Goal: Use online tool/utility: Utilize a website feature to perform a specific function

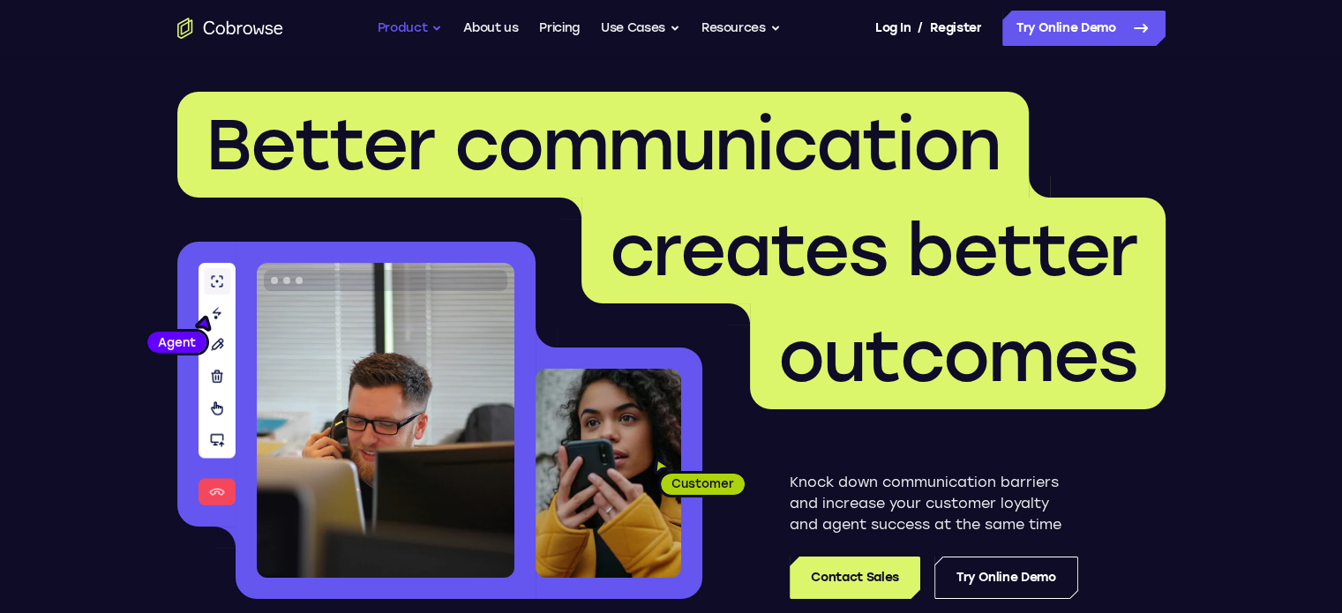
click at [410, 24] on button "Product" at bounding box center [410, 28] width 65 height 35
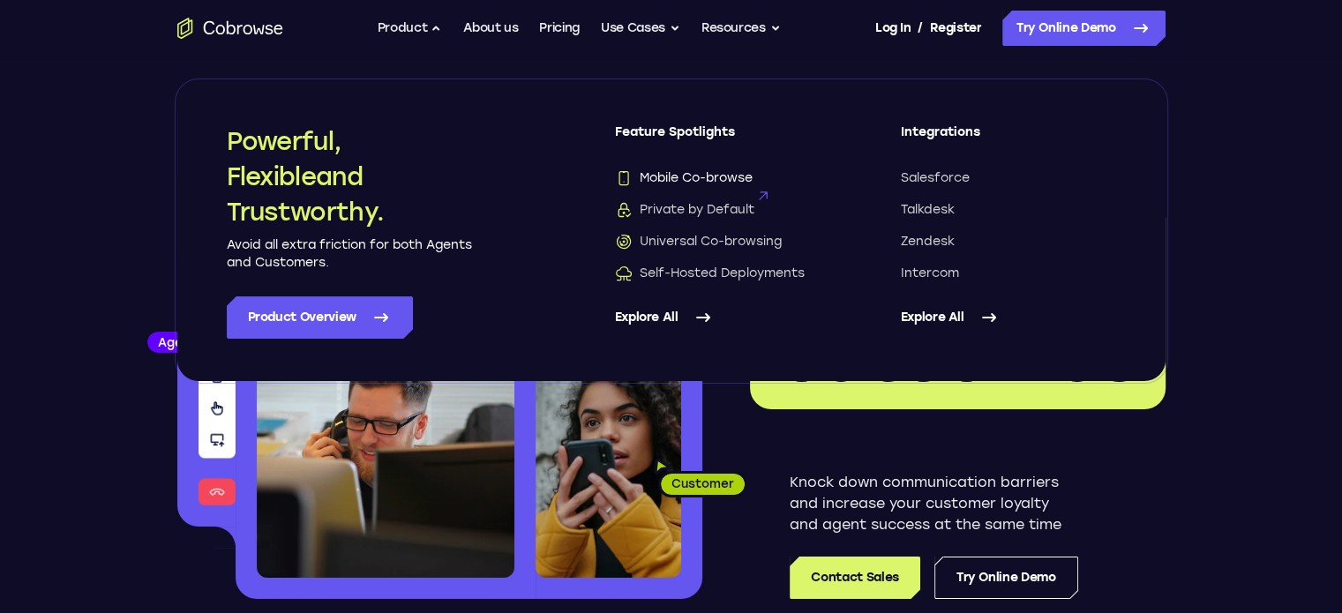
click at [714, 179] on span "Mobile Co-browse" at bounding box center [684, 178] width 138 height 18
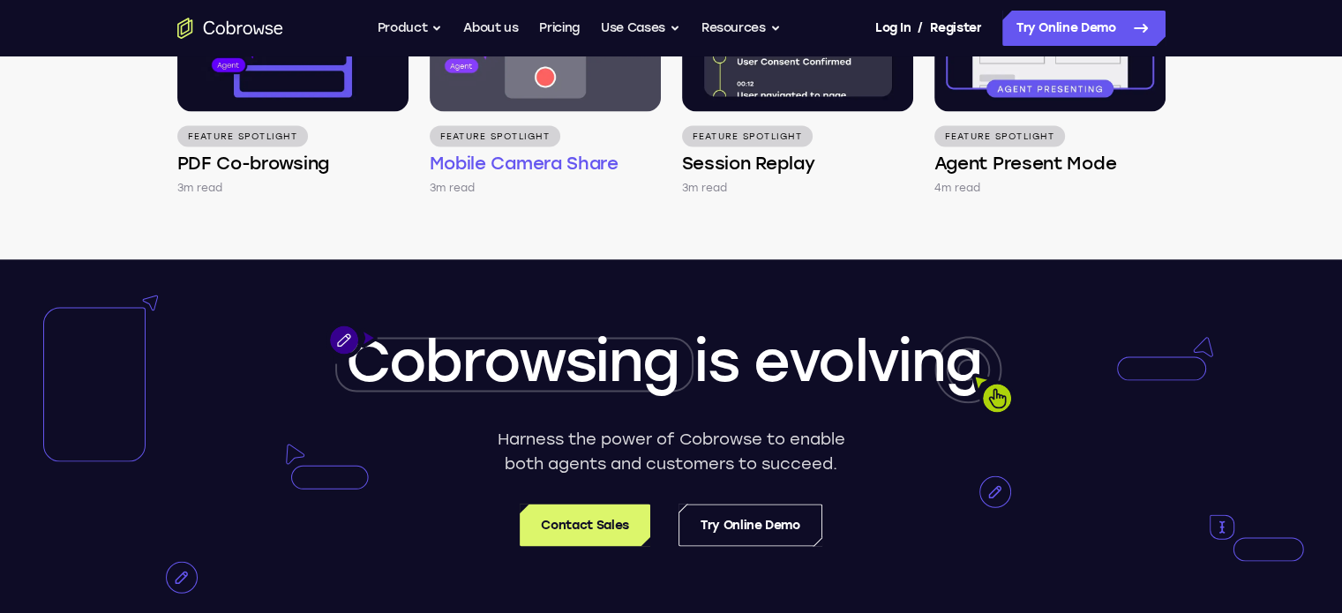
scroll to position [3222, 0]
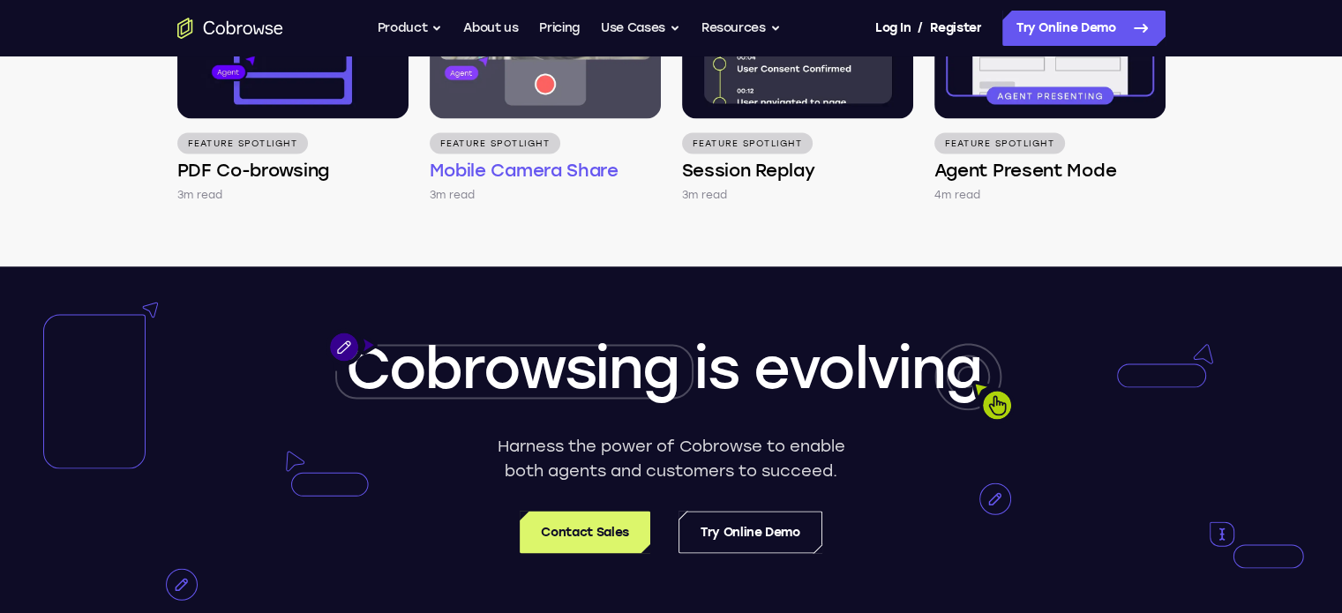
click at [522, 118] on img at bounding box center [545, 30] width 231 height 176
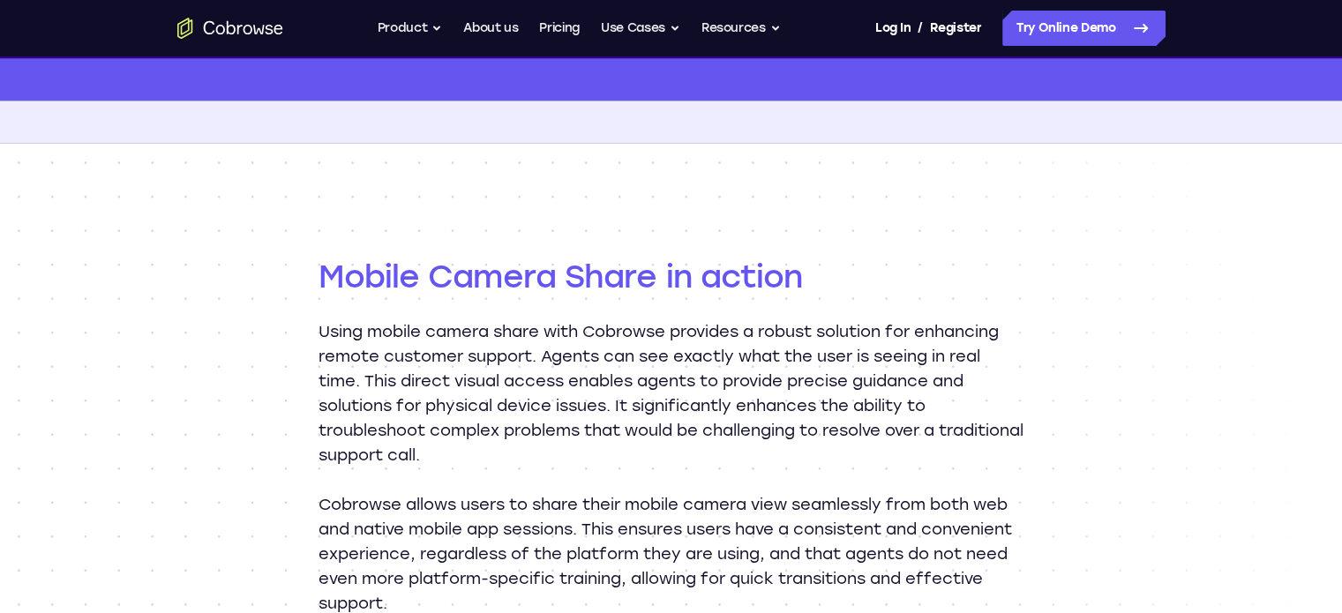
scroll to position [1620, 0]
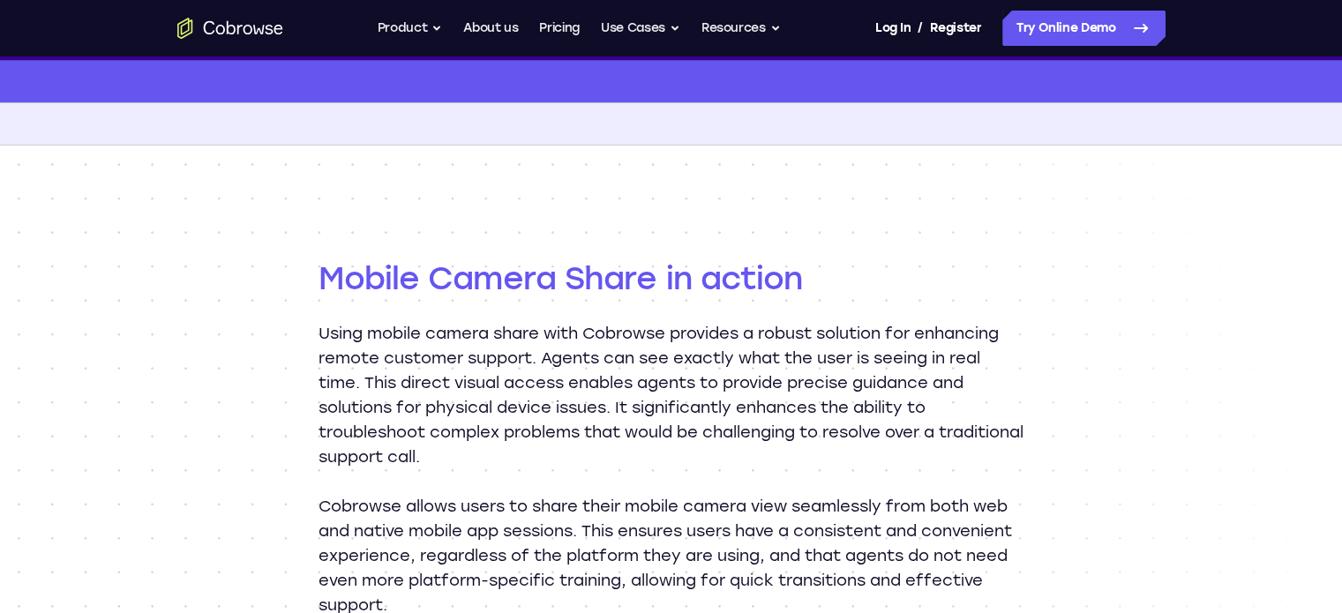
click at [557, 275] on h2 "Mobile Camera Share in action" at bounding box center [672, 279] width 706 height 42
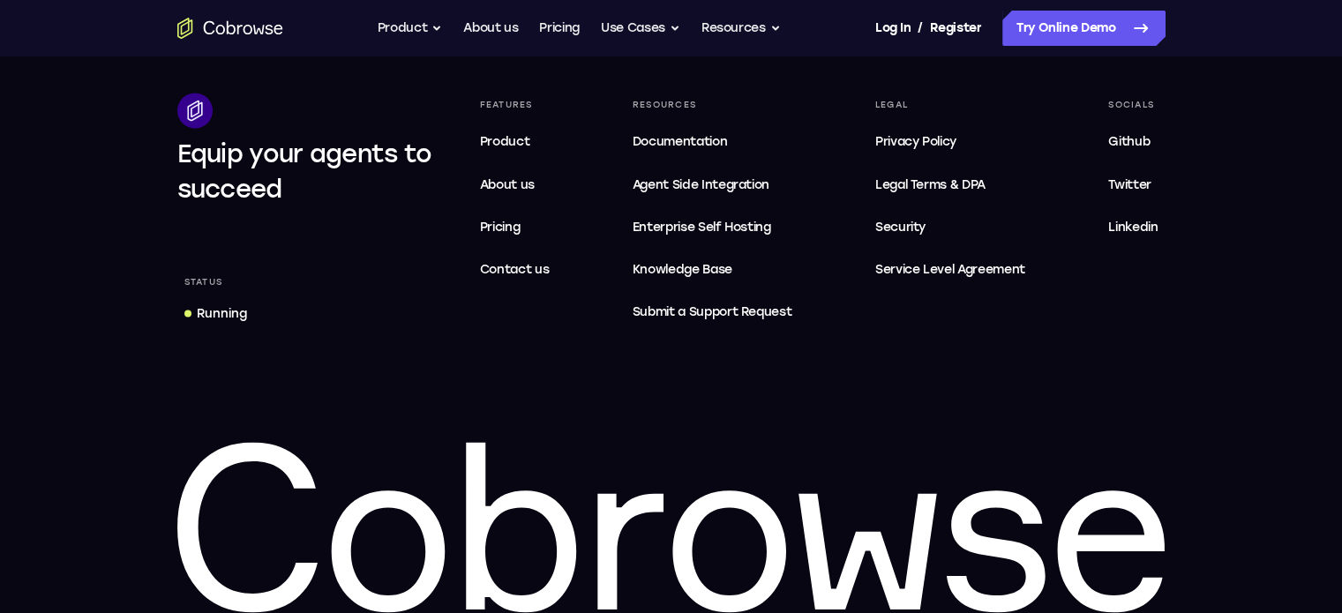
scroll to position [3286, 0]
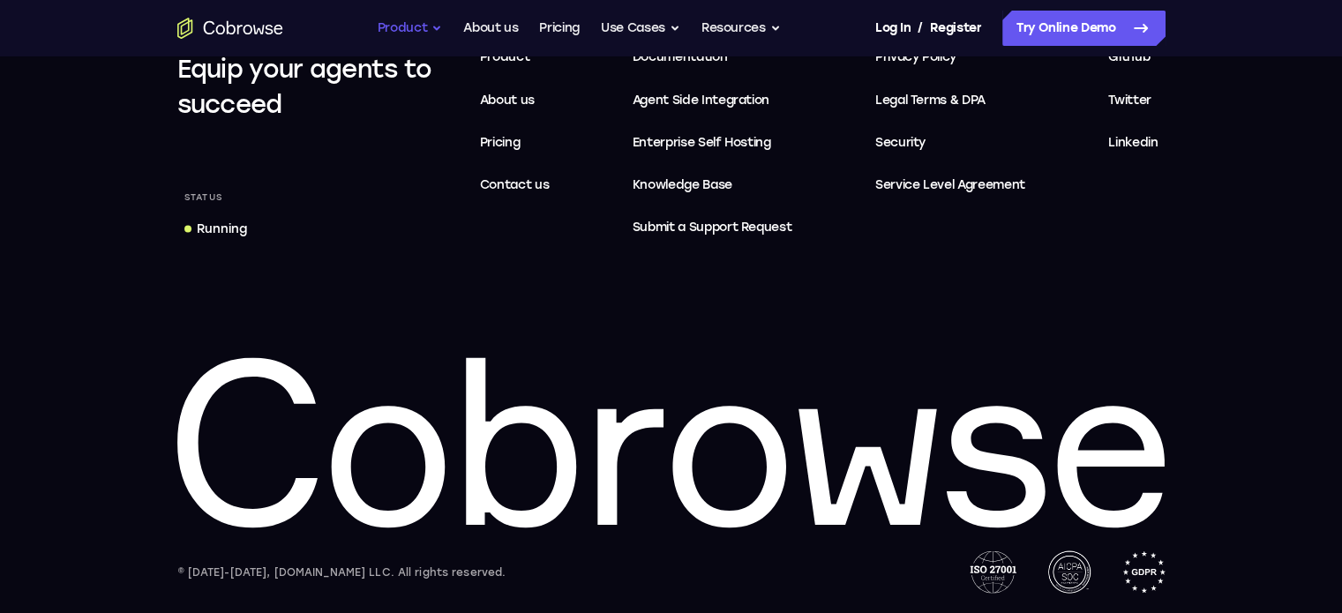
click at [427, 29] on button "Product" at bounding box center [410, 28] width 65 height 35
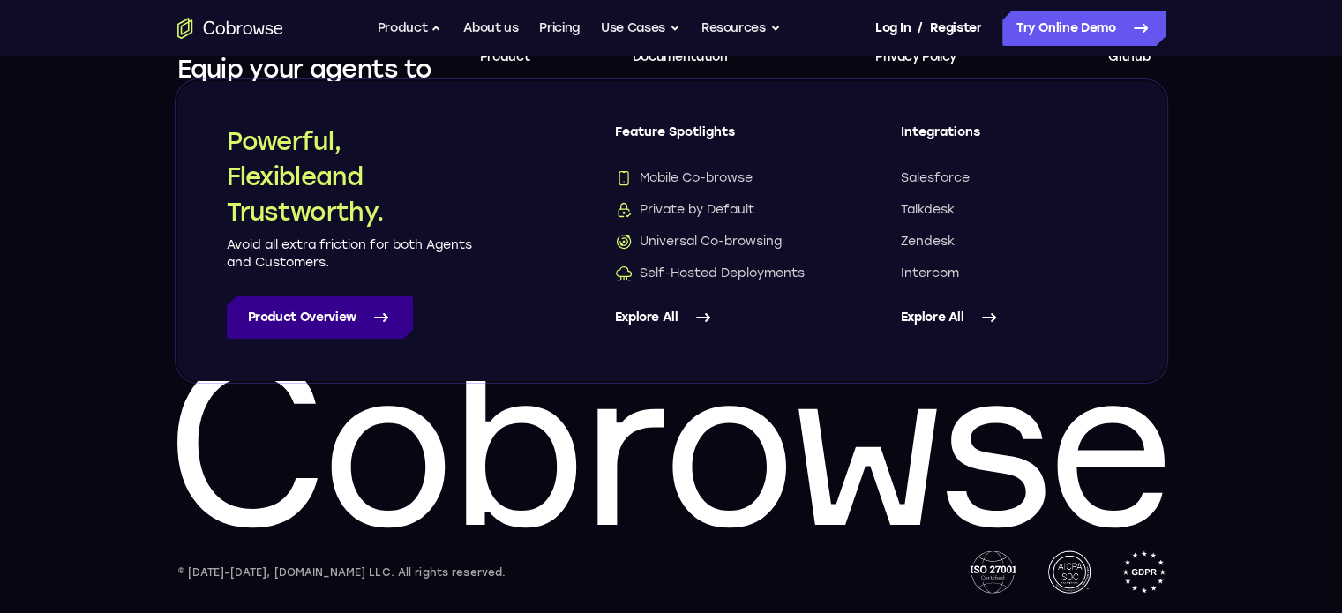
click at [350, 335] on link "Product Overview" at bounding box center [320, 317] width 186 height 42
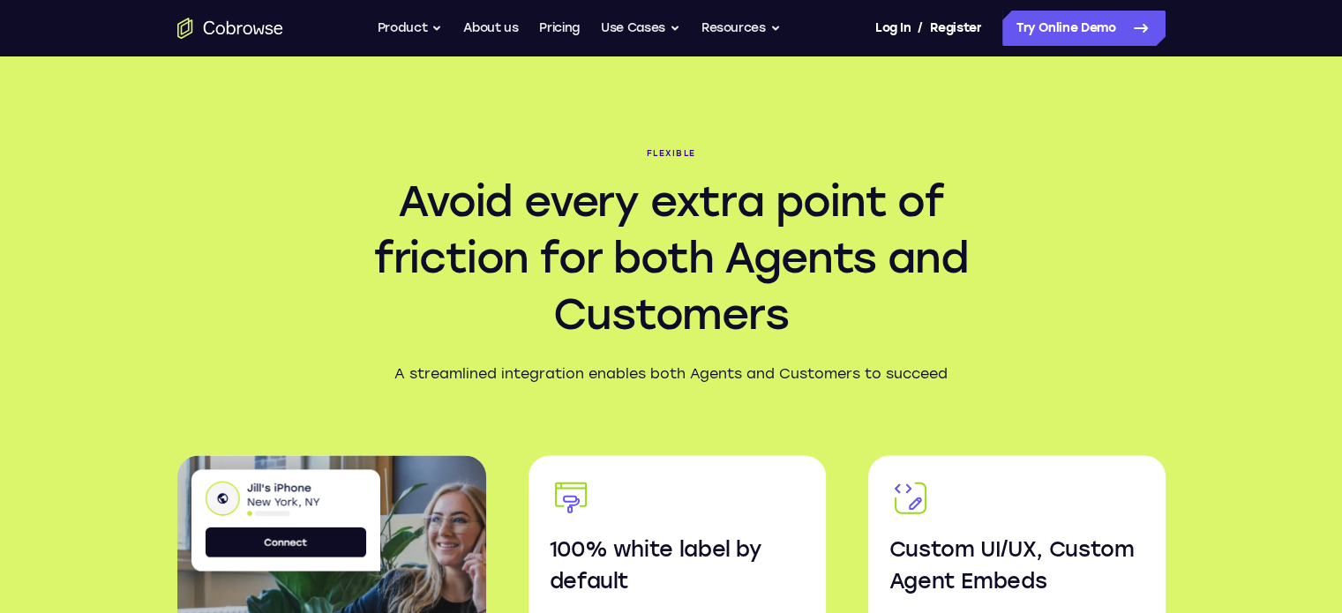
scroll to position [2462, 0]
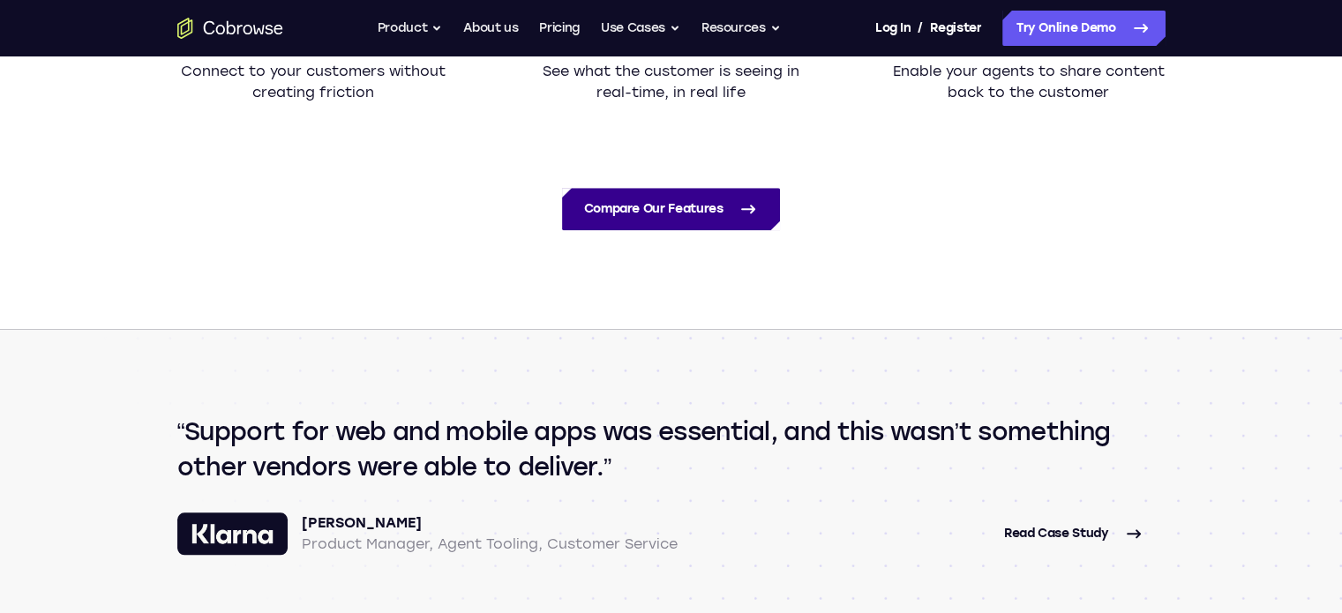
click at [694, 211] on link "Compare Our Features" at bounding box center [670, 209] width 217 height 42
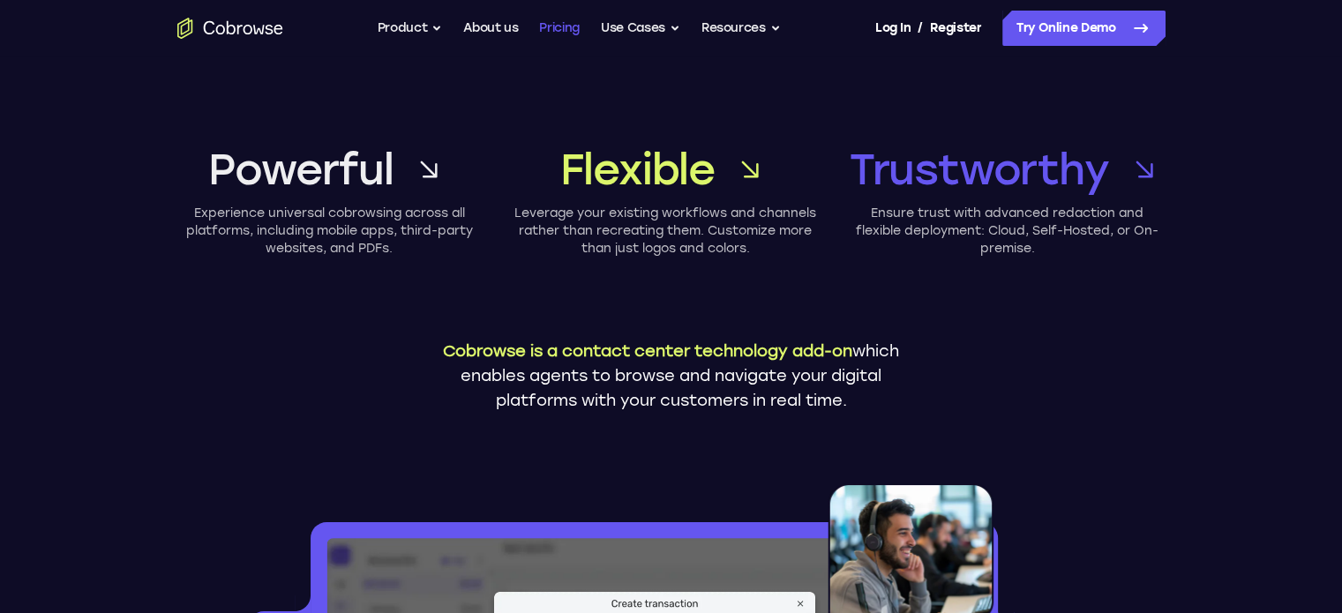
click at [579, 32] on link "Pricing" at bounding box center [559, 28] width 41 height 35
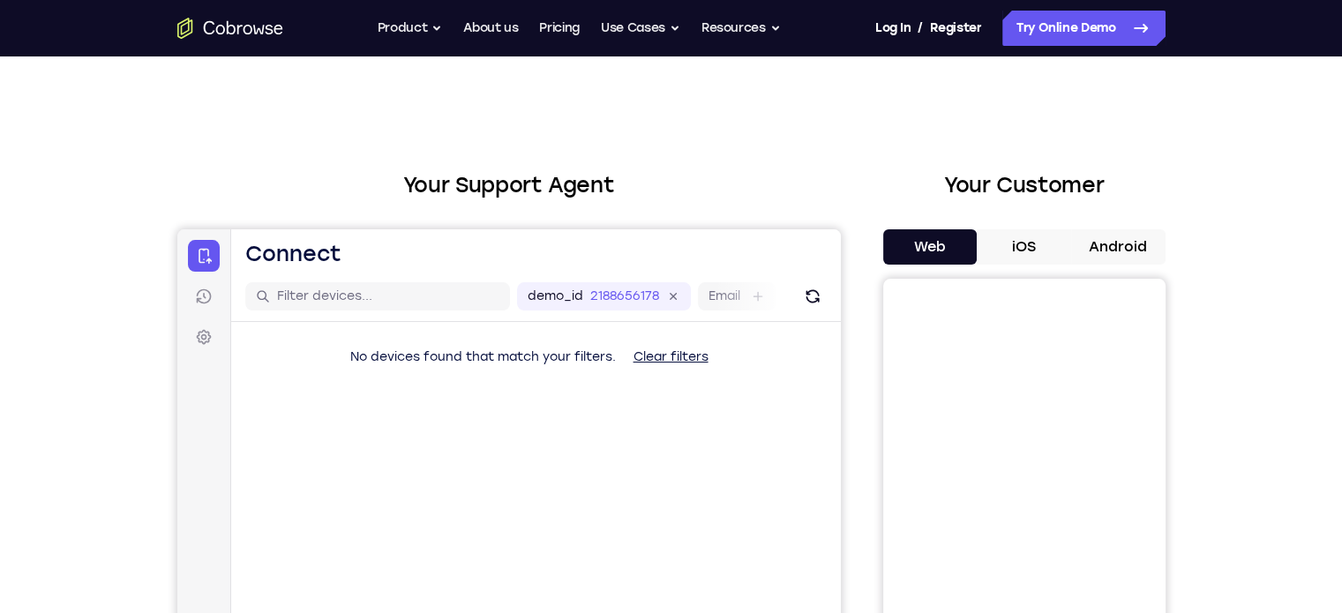
click at [1006, 250] on button "iOS" at bounding box center [1024, 246] width 94 height 35
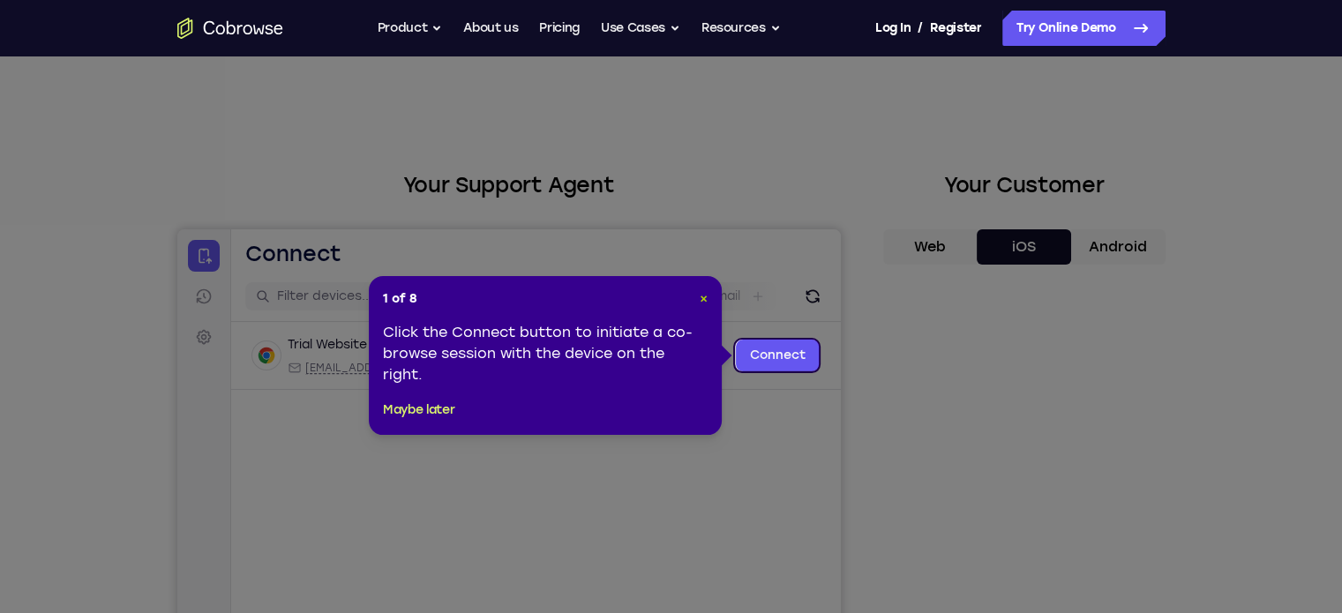
click at [705, 296] on span "×" at bounding box center [704, 298] width 8 height 15
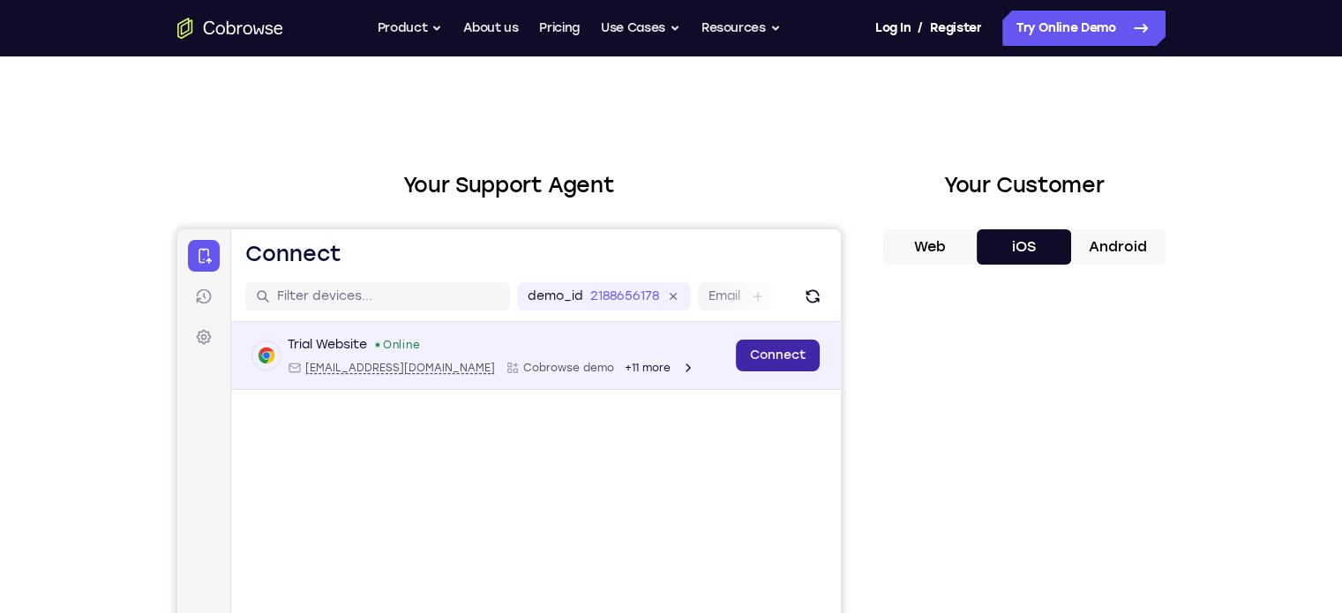
click at [759, 348] on link "Connect" at bounding box center [777, 356] width 84 height 32
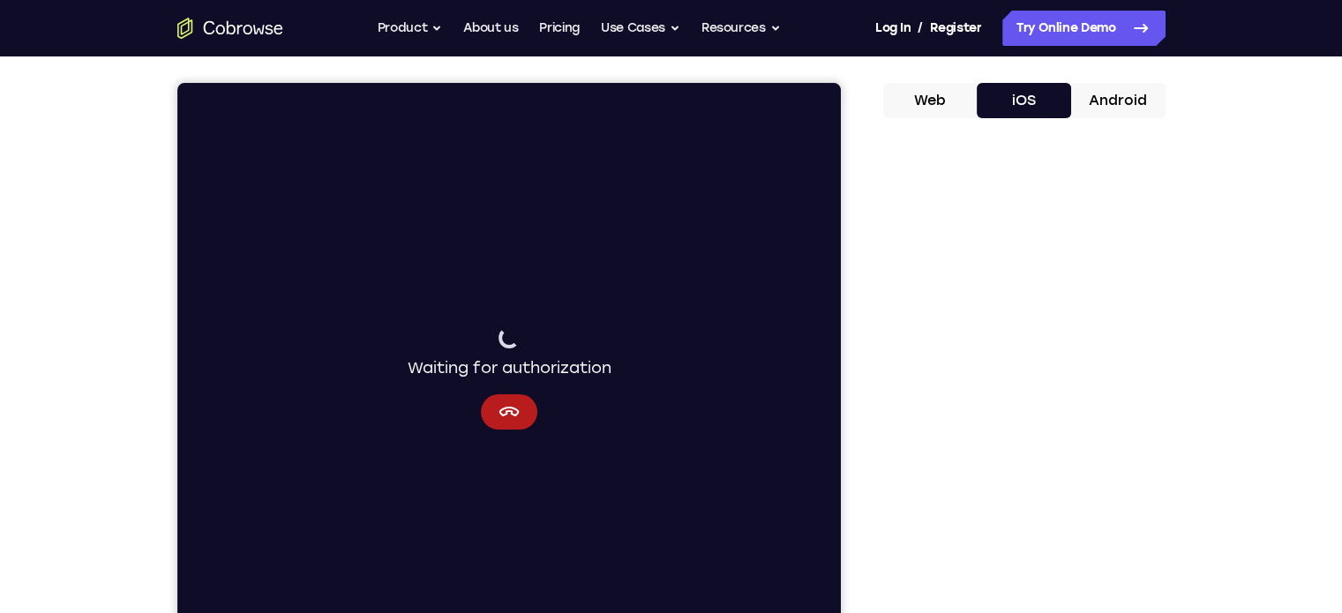
scroll to position [127, 0]
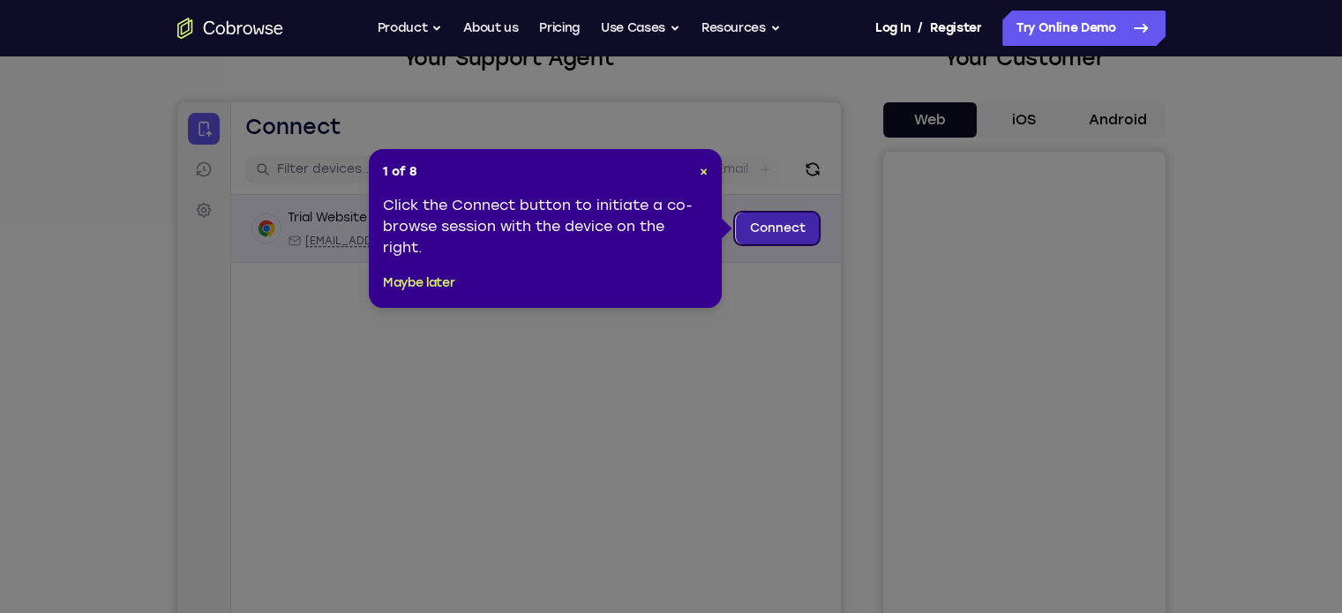
click at [777, 223] on link "Connect" at bounding box center [777, 229] width 84 height 32
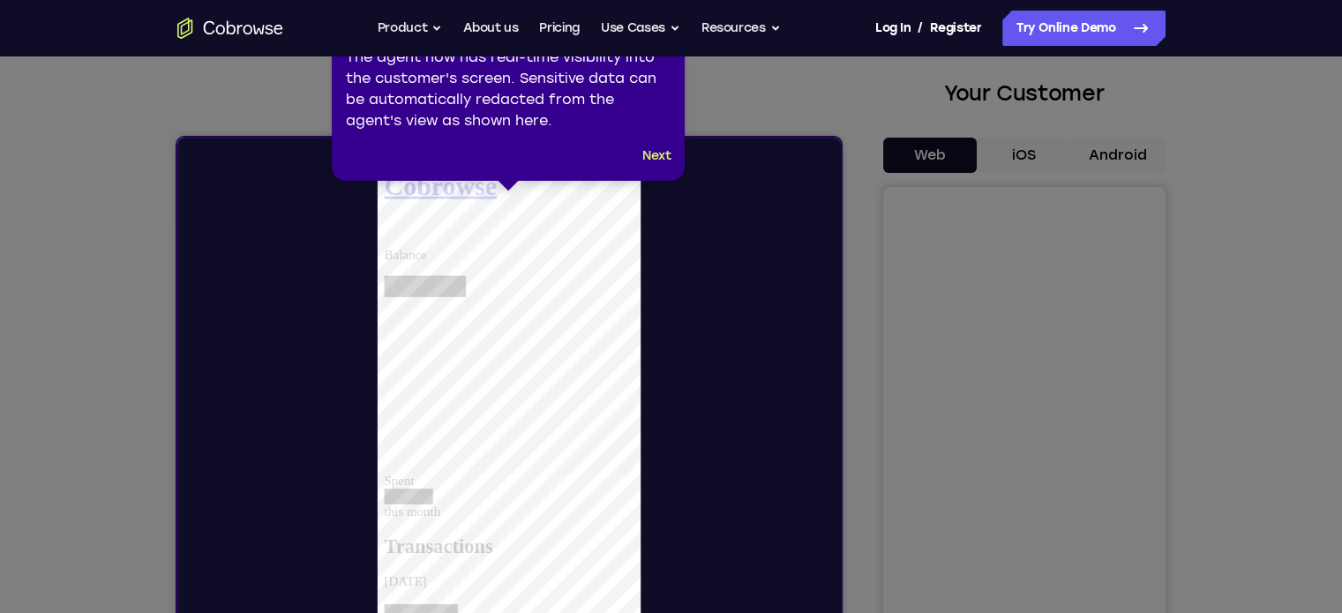
scroll to position [92, 0]
click at [652, 158] on button "Next" at bounding box center [656, 155] width 29 height 21
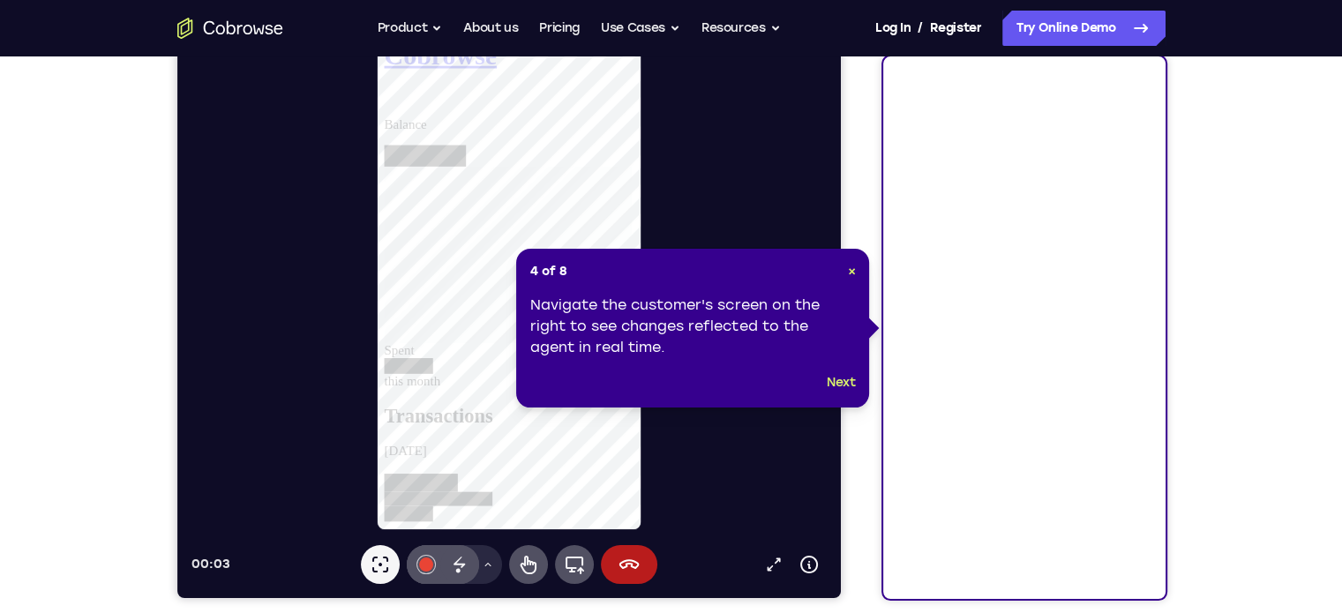
scroll to position [225, 0]
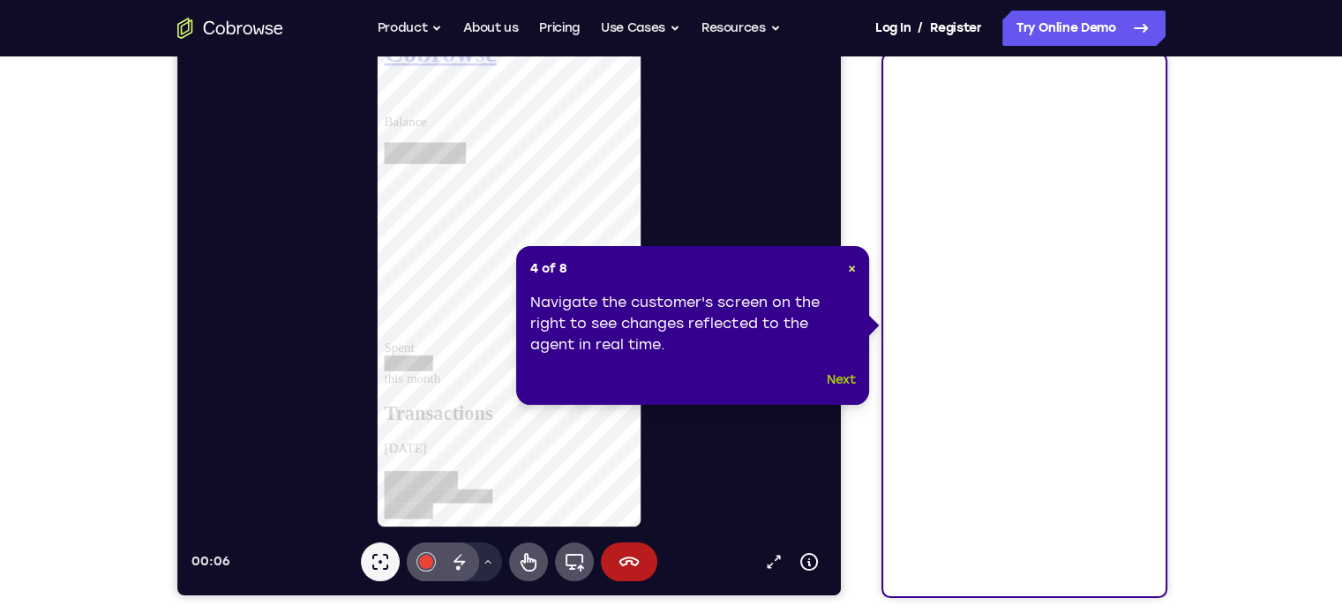
click at [840, 384] on button "Next" at bounding box center [841, 380] width 29 height 21
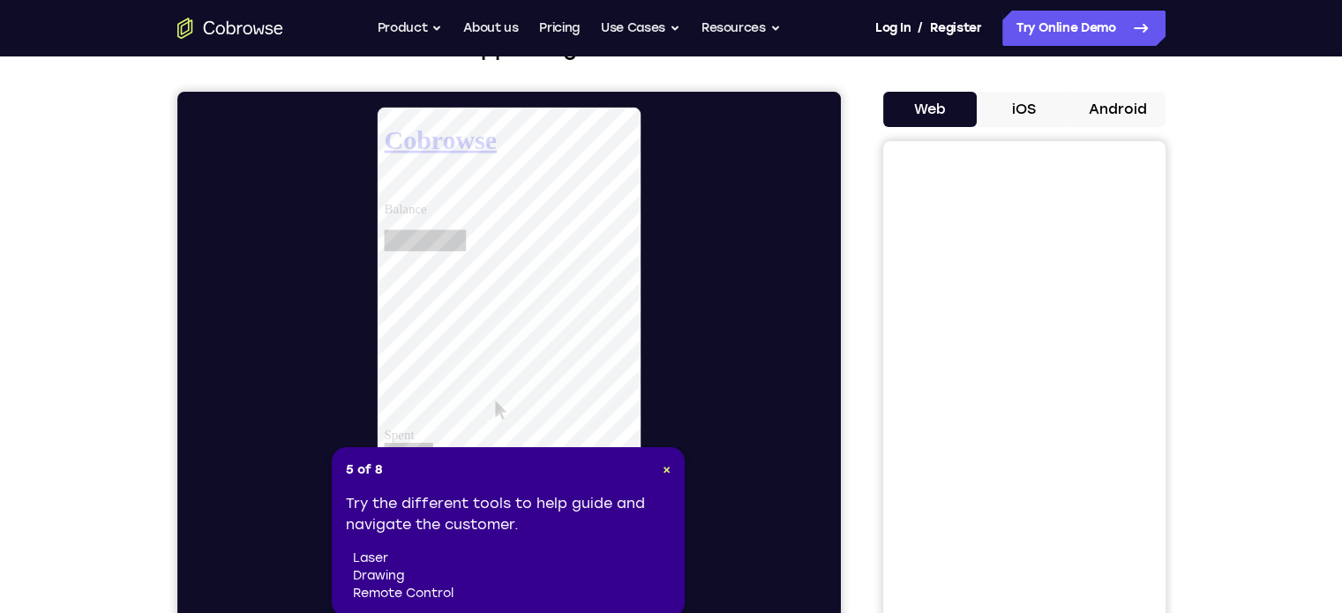
scroll to position [137, 0]
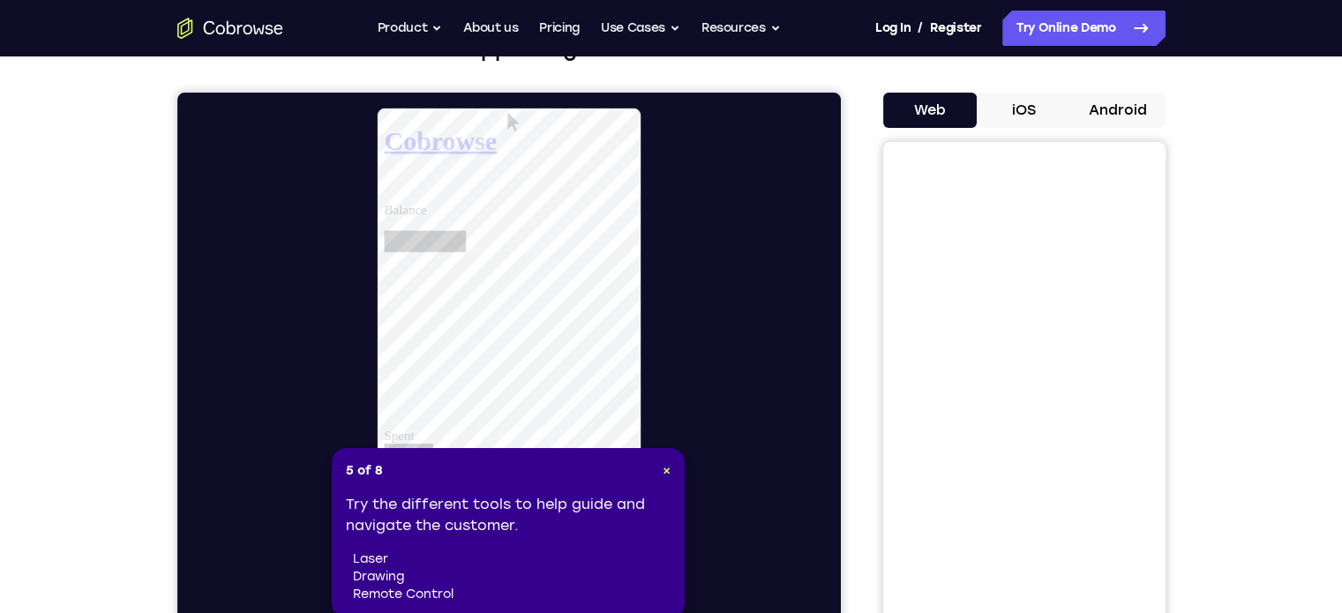
click at [1016, 119] on button "iOS" at bounding box center [1024, 110] width 94 height 35
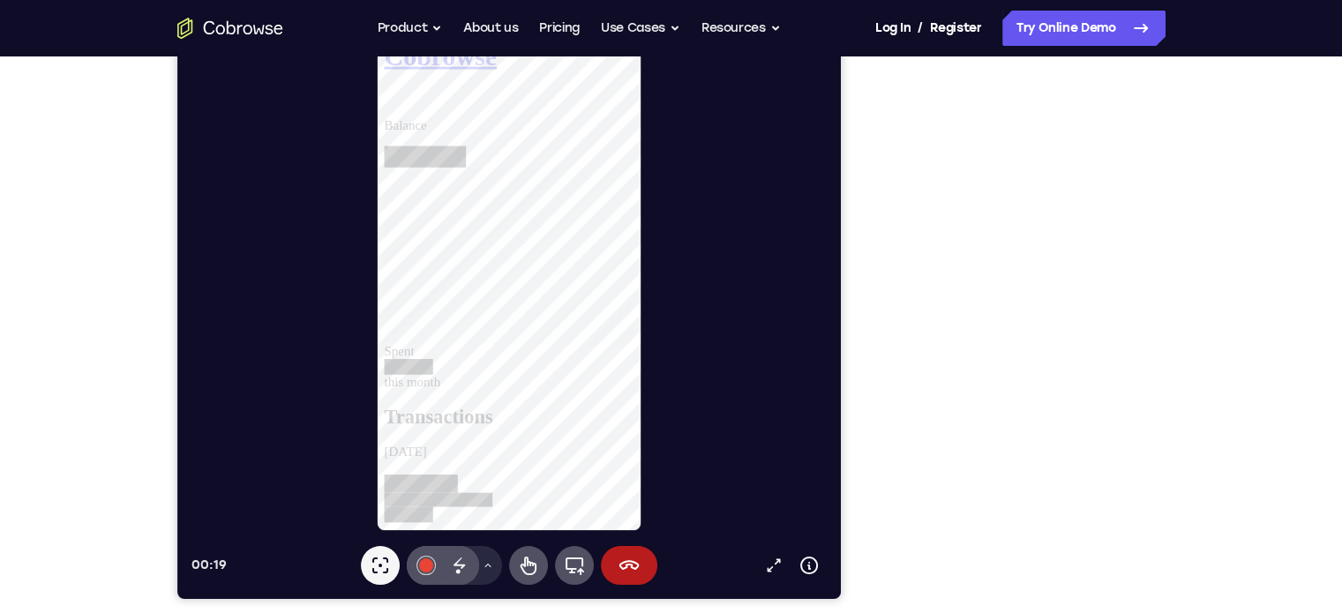
scroll to position [74, 0]
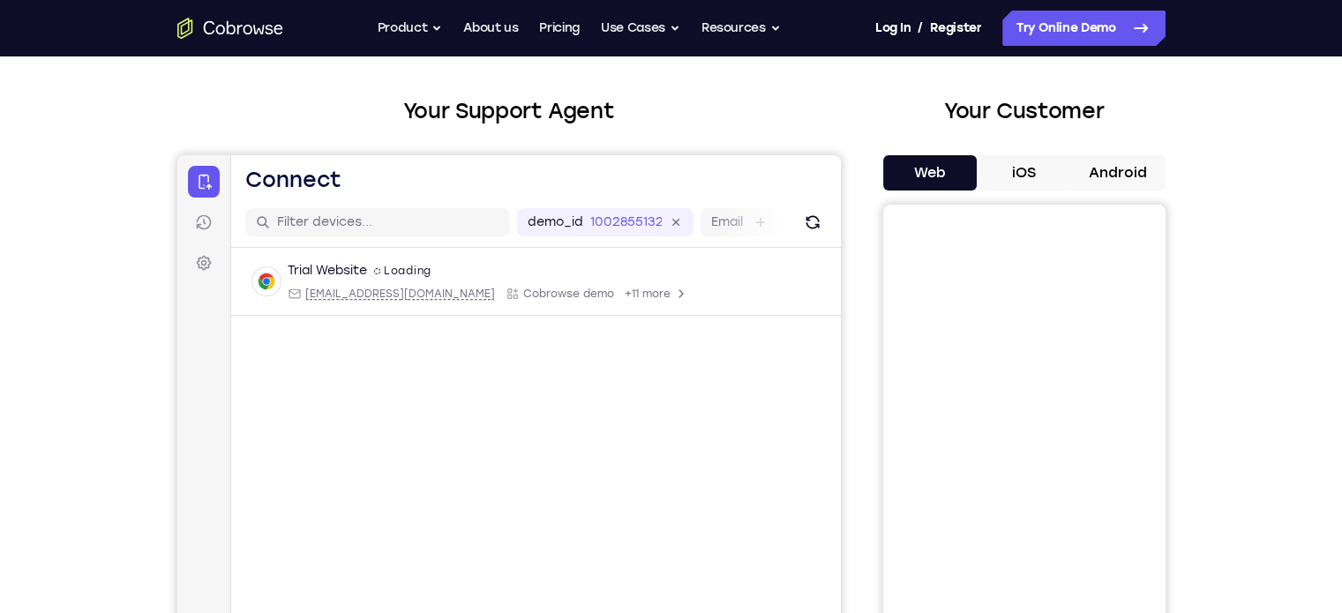
click at [1037, 167] on button "iOS" at bounding box center [1024, 172] width 94 height 35
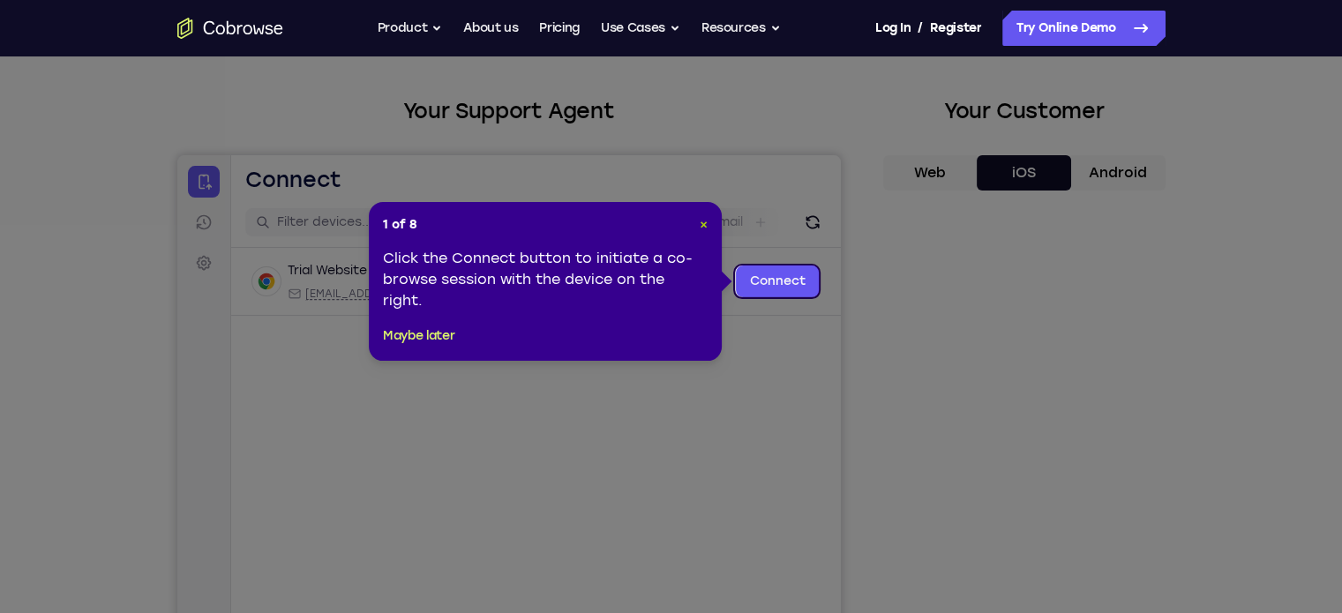
click at [700, 228] on span "×" at bounding box center [704, 224] width 8 height 15
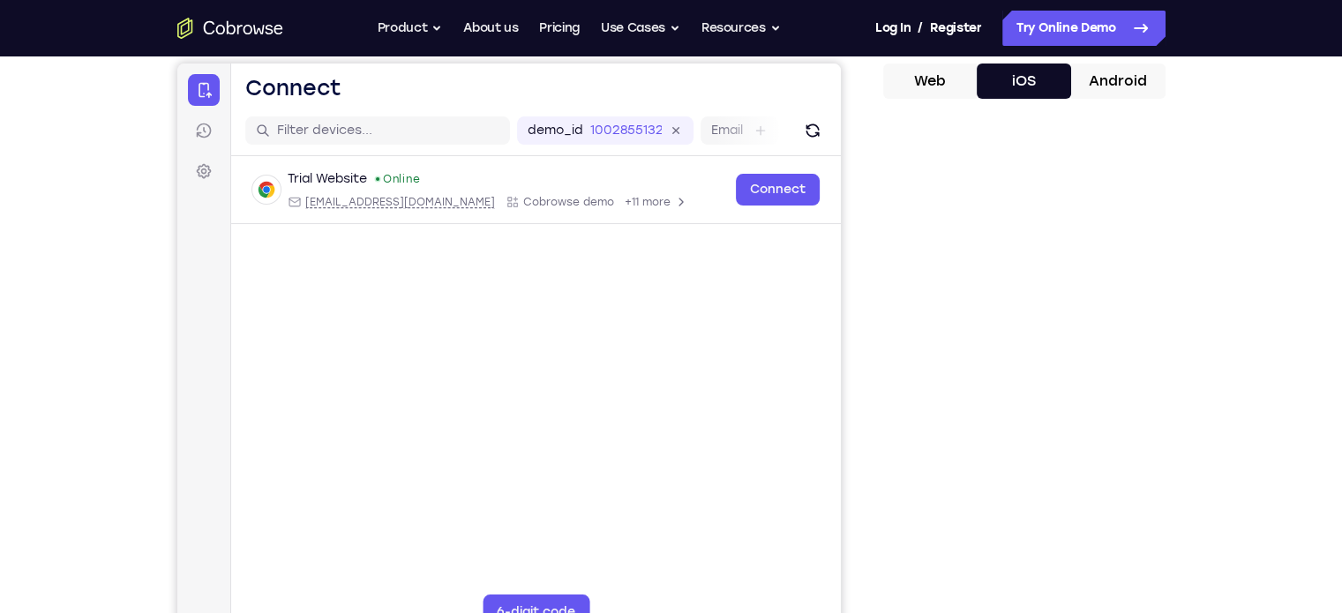
scroll to position [191, 0]
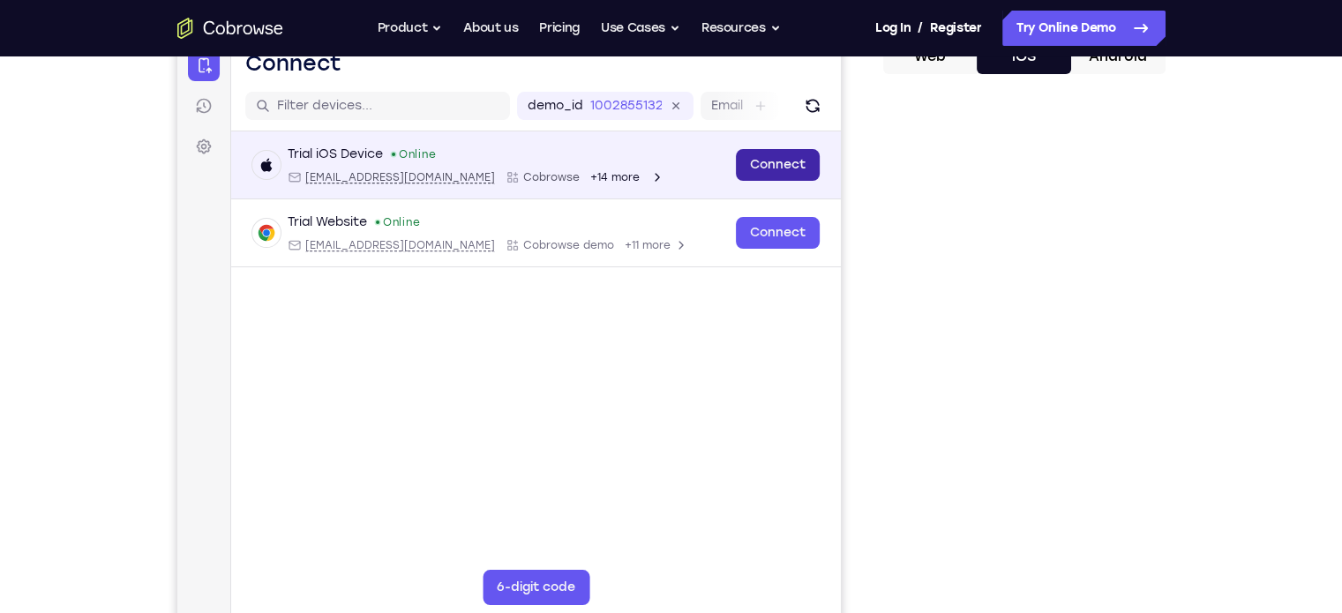
click at [786, 161] on link "Connect" at bounding box center [777, 165] width 84 height 32
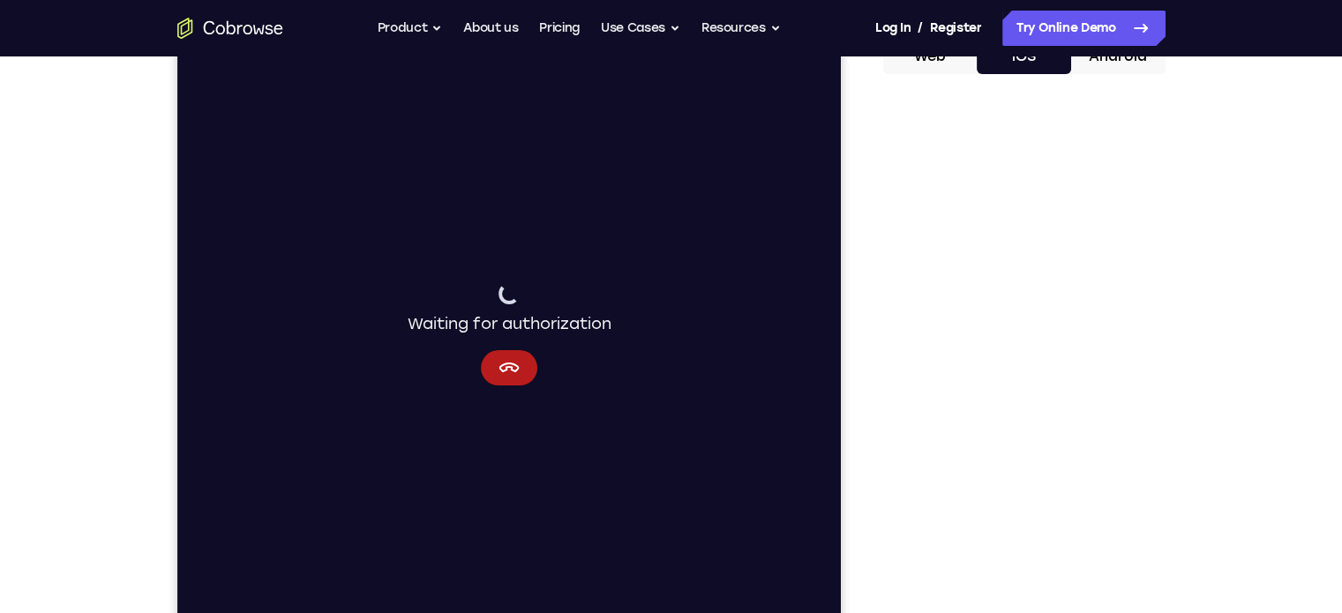
click at [786, 161] on div "Waiting for authorization" at bounding box center [508, 334] width 664 height 591
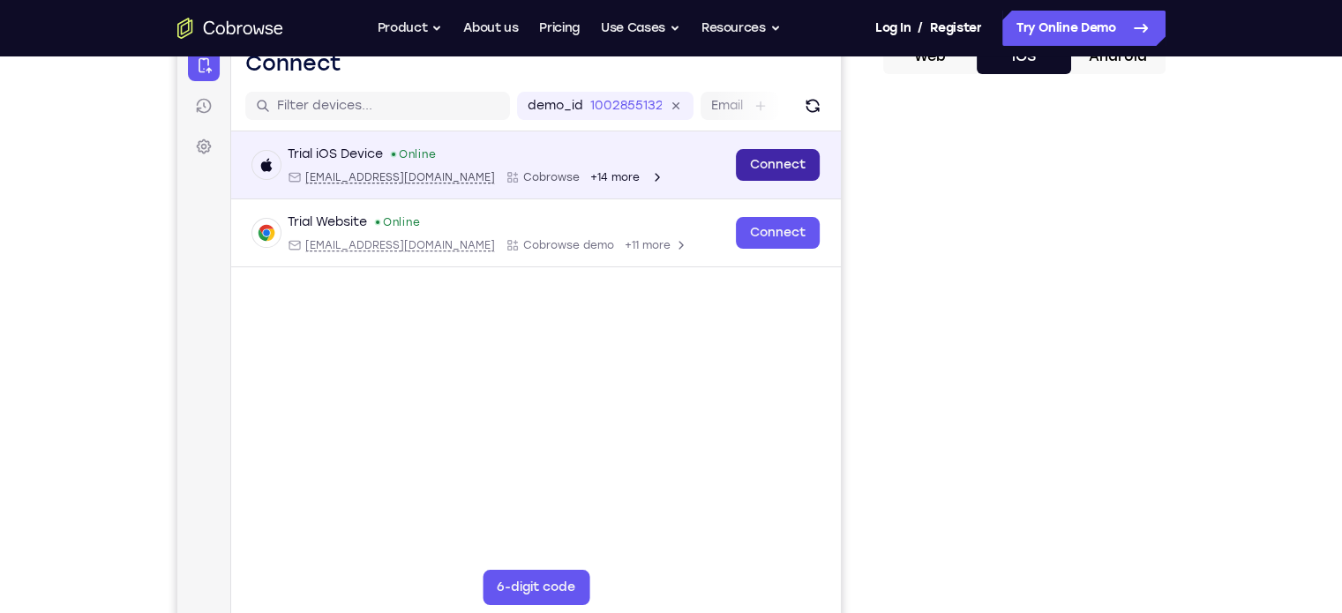
click at [788, 168] on link "Connect" at bounding box center [777, 165] width 84 height 32
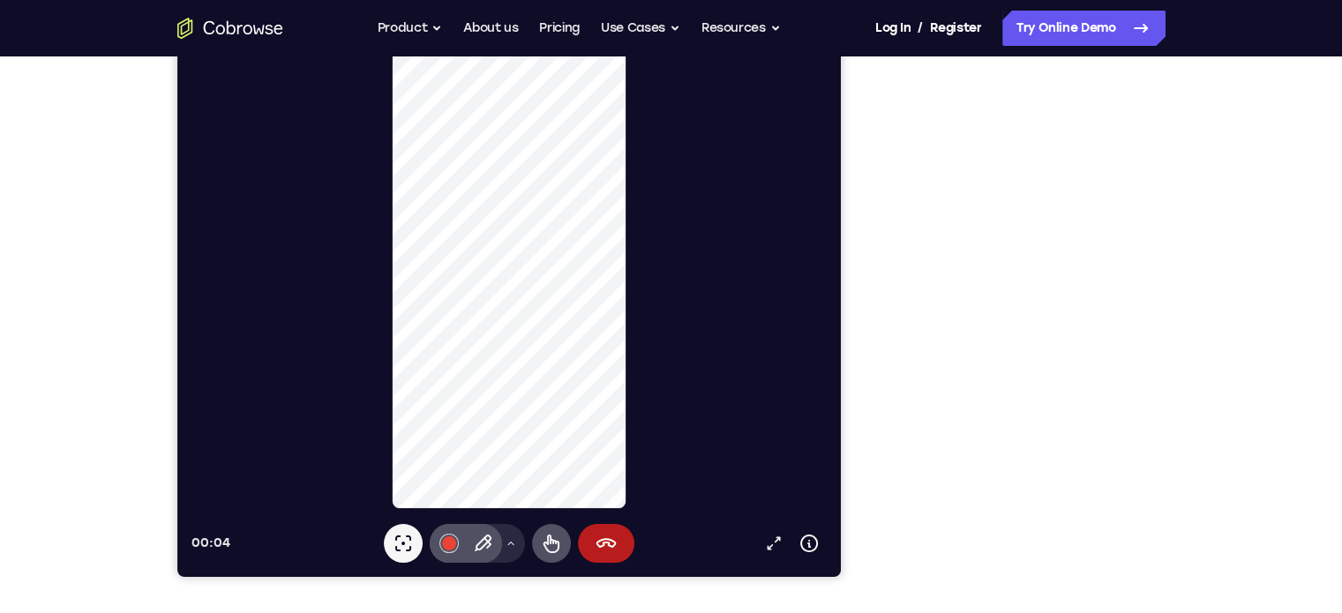
scroll to position [233, 0]
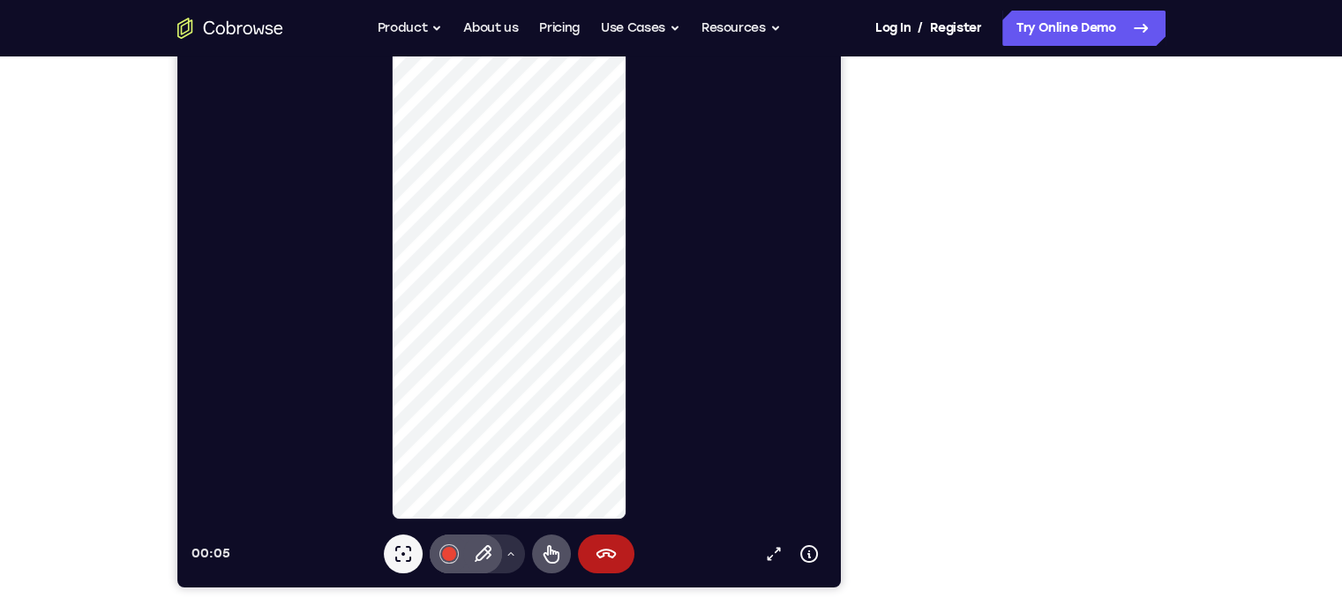
click at [513, 555] on icon at bounding box center [510, 554] width 6 height 4
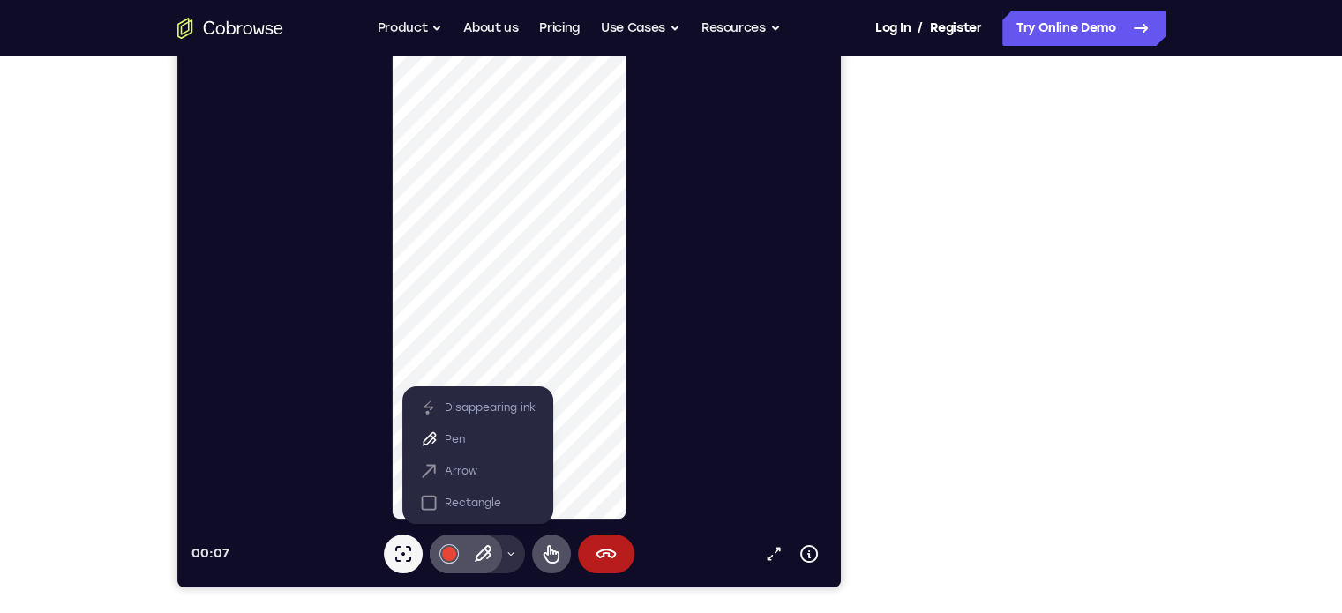
click at [513, 555] on icon at bounding box center [510, 554] width 11 height 11
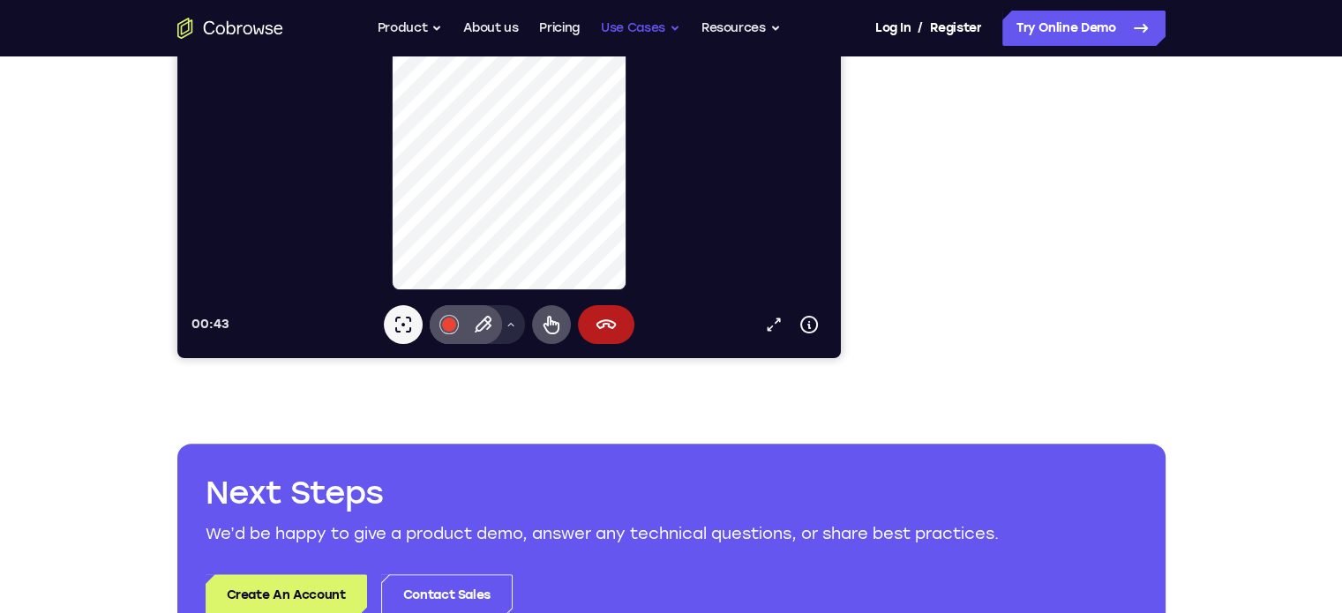
scroll to position [494, 0]
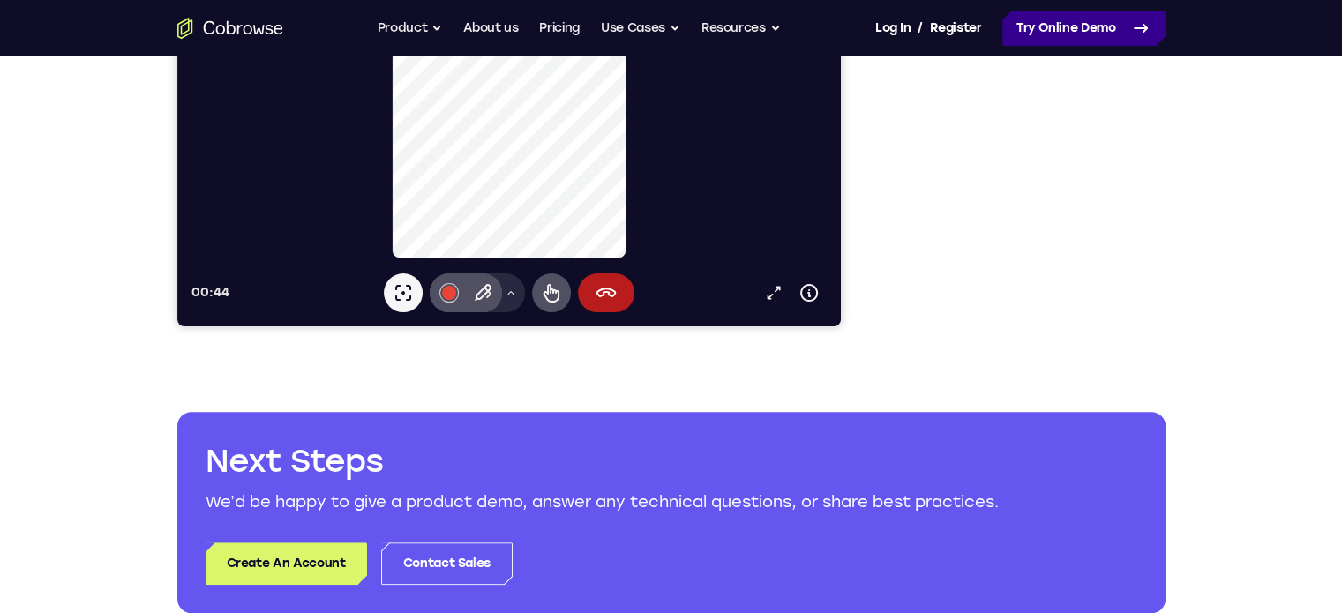
click at [1074, 22] on link "Try Online Demo" at bounding box center [1083, 28] width 163 height 35
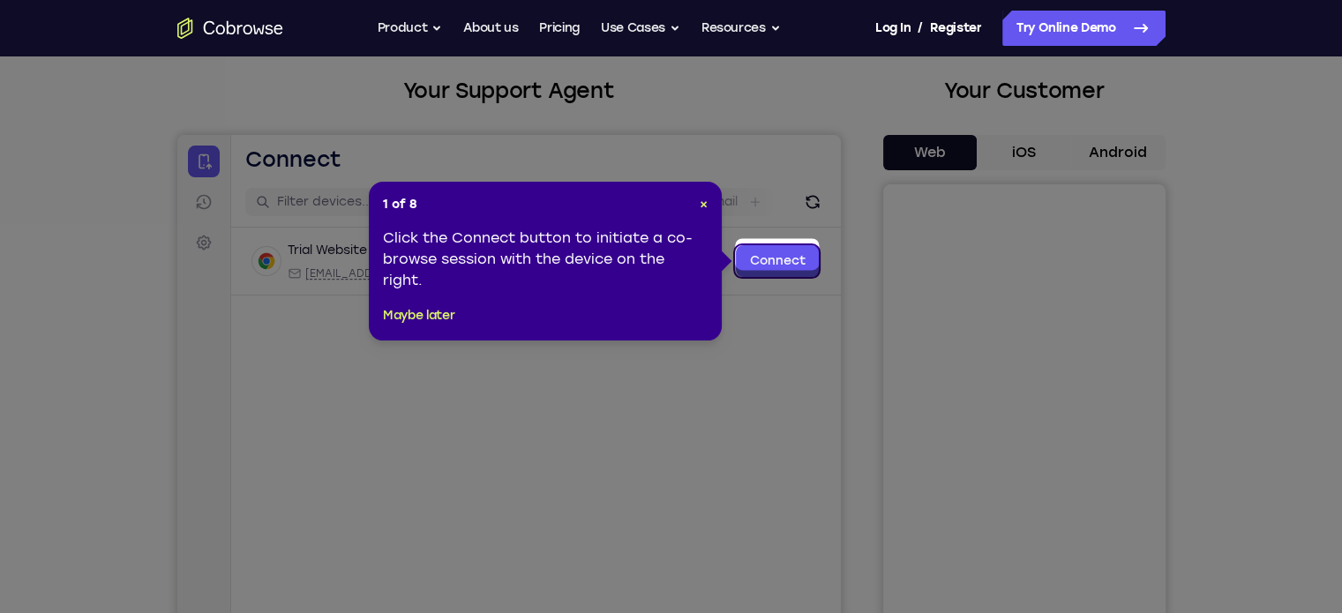
scroll to position [87, 0]
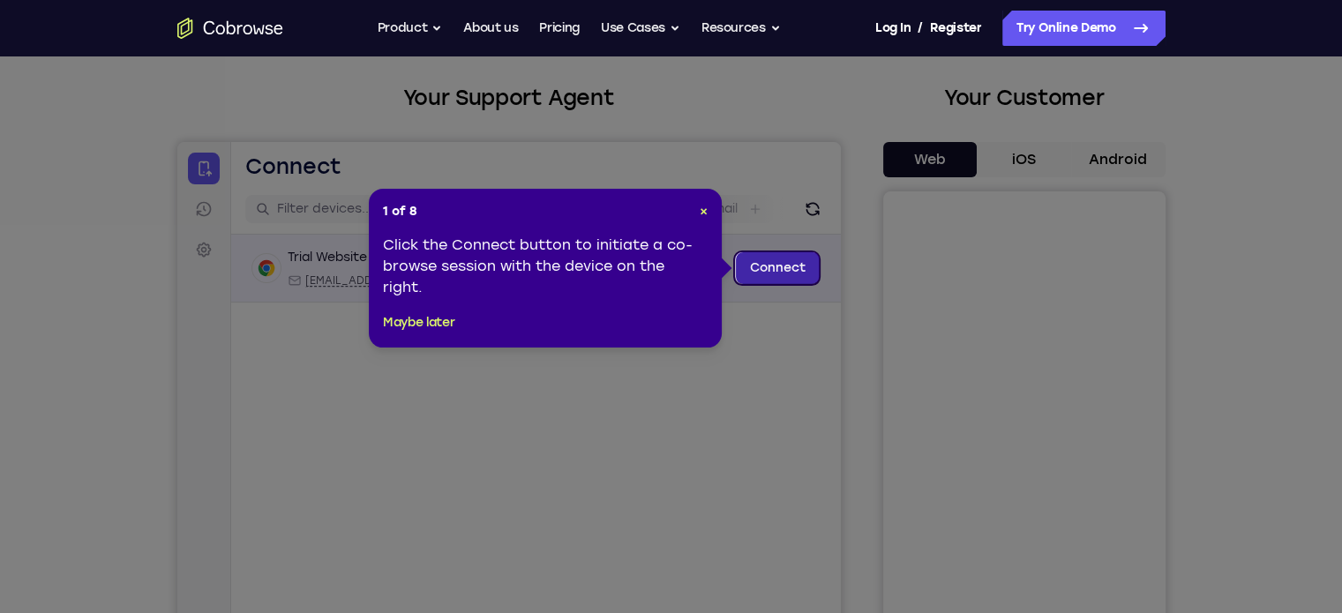
click at [787, 257] on link "Connect" at bounding box center [777, 268] width 84 height 32
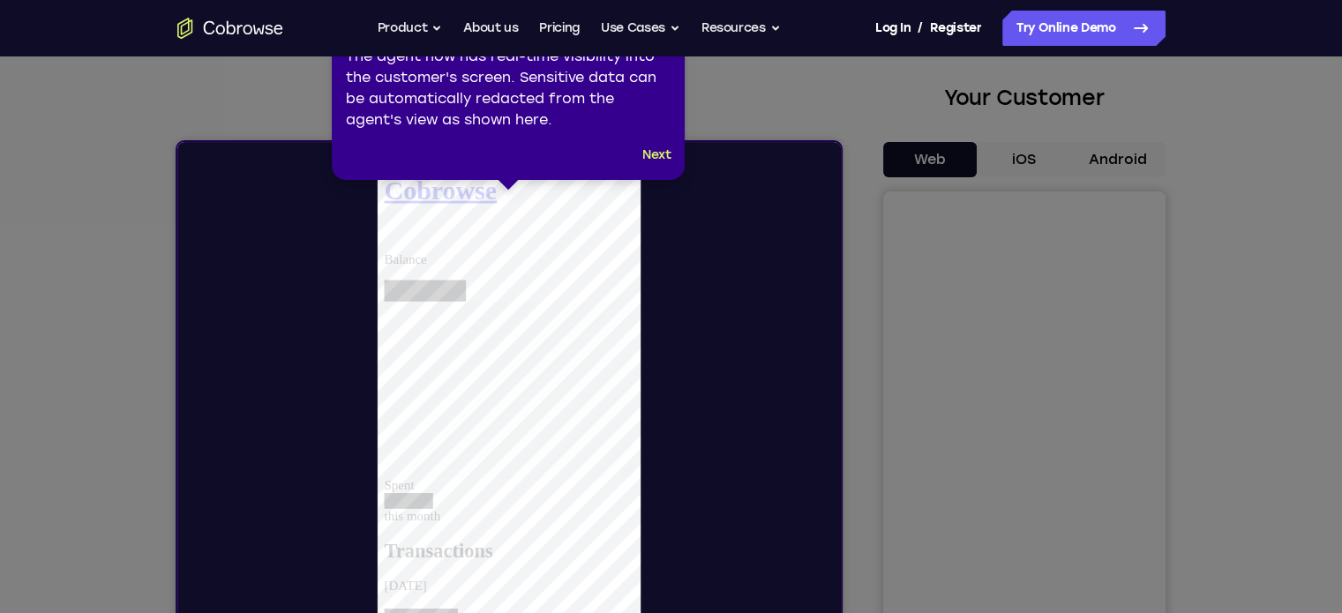
scroll to position [0, 0]
click at [660, 150] on button "Next" at bounding box center [656, 155] width 29 height 21
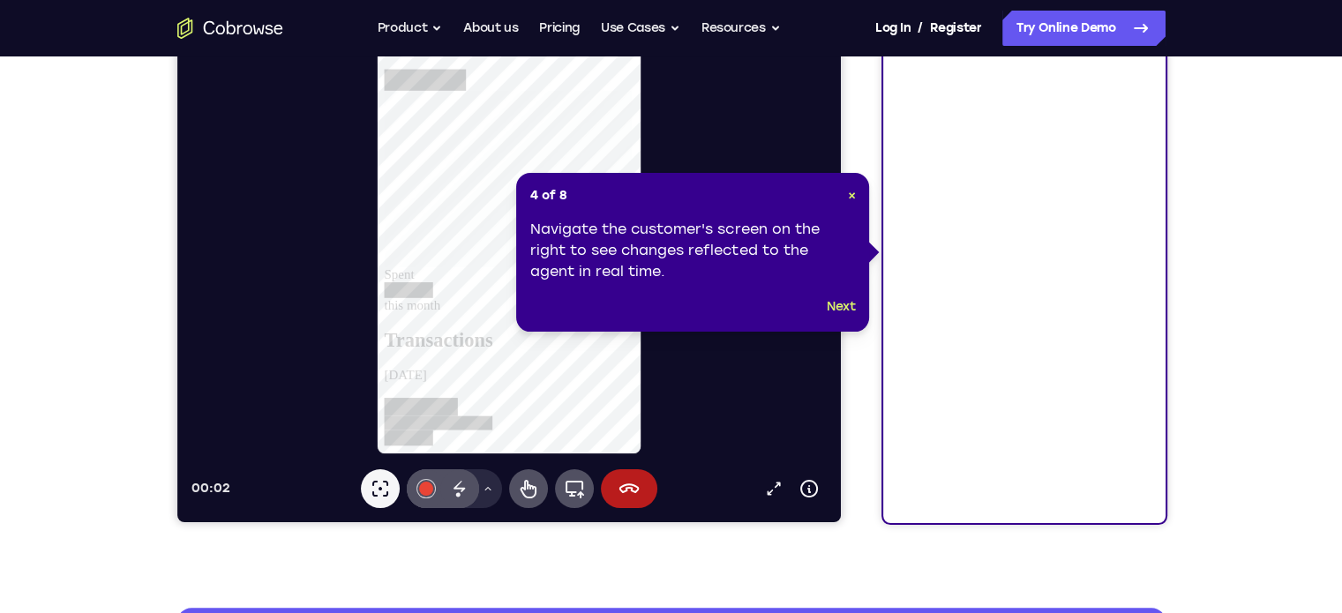
scroll to position [299, 0]
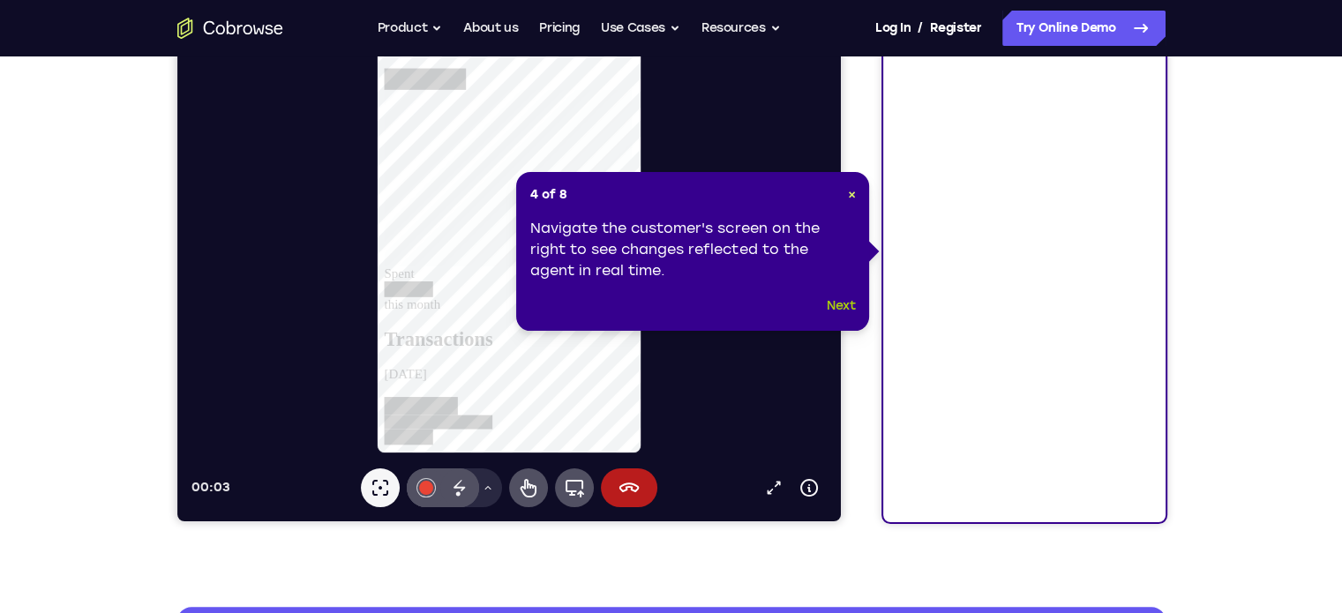
click at [840, 303] on button "Next" at bounding box center [841, 306] width 29 height 21
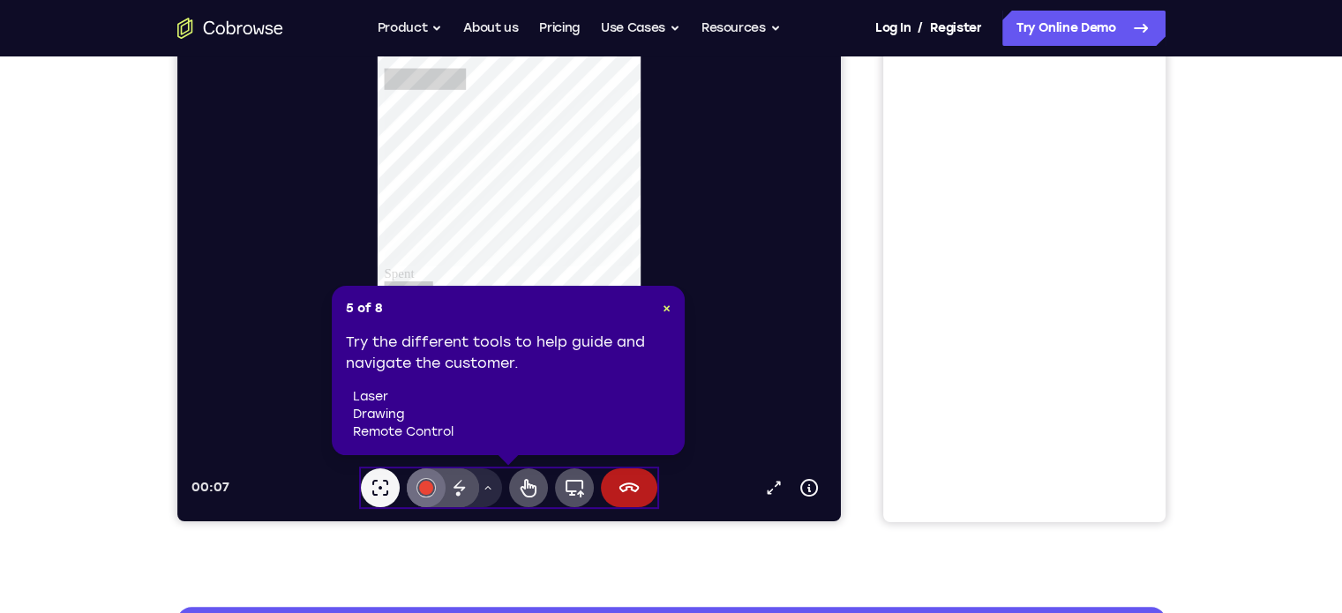
click at [421, 484] on div at bounding box center [425, 488] width 14 height 14
click at [461, 488] on icon at bounding box center [458, 485] width 11 height 11
click at [499, 433] on li "remote control" at bounding box center [512, 433] width 318 height 18
click at [459, 494] on icon at bounding box center [457, 493] width 4 height 4
click at [485, 491] on icon at bounding box center [487, 488] width 11 height 11
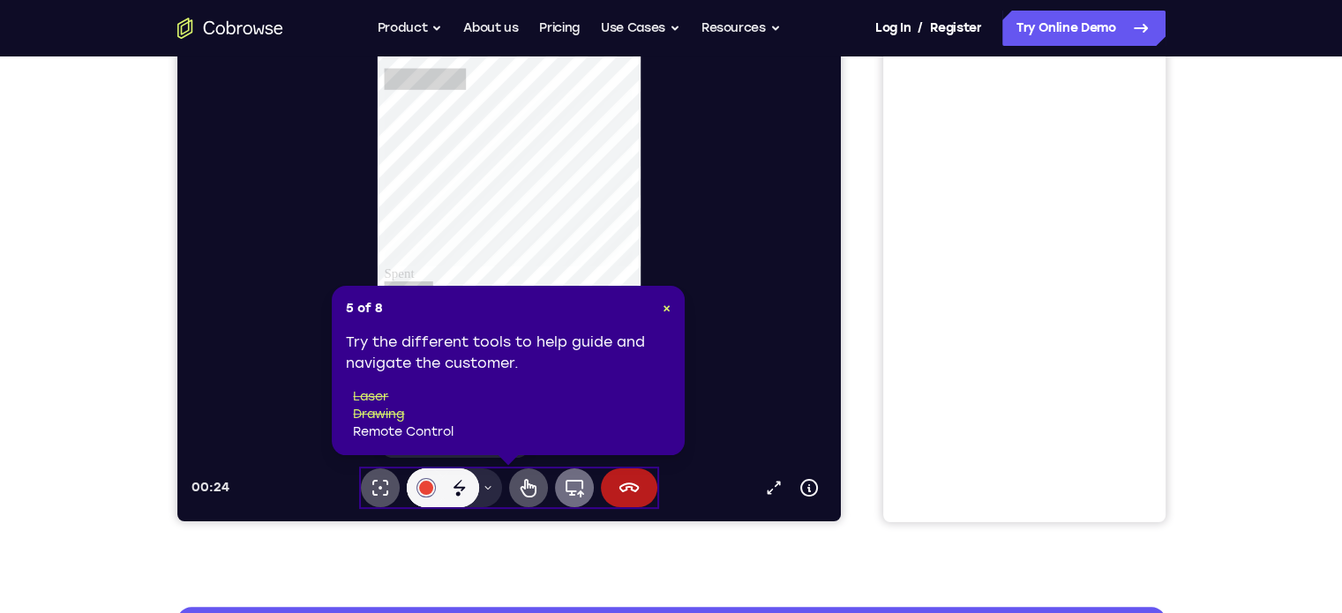
click at [570, 495] on icon at bounding box center [574, 489] width 19 height 18
click at [485, 494] on button "Drawing tools menu" at bounding box center [487, 488] width 28 height 39
click at [372, 487] on icon at bounding box center [379, 487] width 21 height 21
click at [425, 488] on div at bounding box center [425, 488] width 14 height 14
click at [479, 496] on button "Drawing tools menu" at bounding box center [487, 488] width 28 height 39
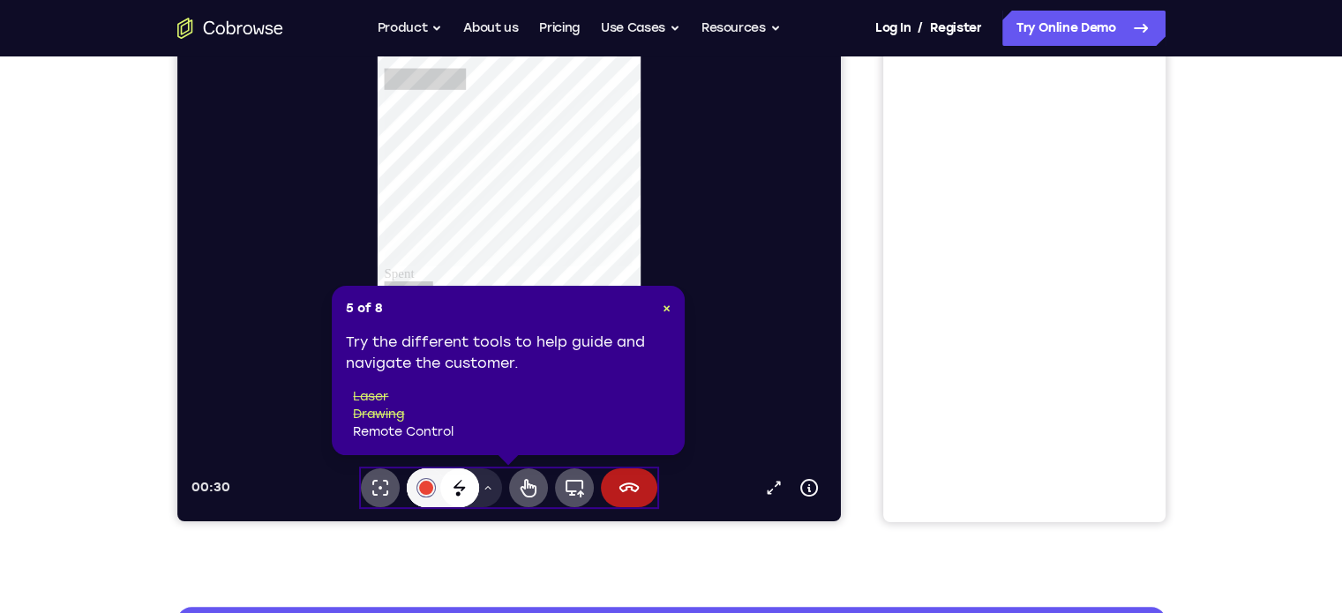
click at [462, 494] on icon at bounding box center [458, 487] width 21 height 21
click at [492, 491] on icon at bounding box center [487, 488] width 11 height 11
click at [462, 423] on li "drawing" at bounding box center [512, 415] width 318 height 18
click at [432, 400] on li "laser" at bounding box center [512, 397] width 318 height 18
click at [528, 502] on button "Remote control" at bounding box center [527, 488] width 39 height 39
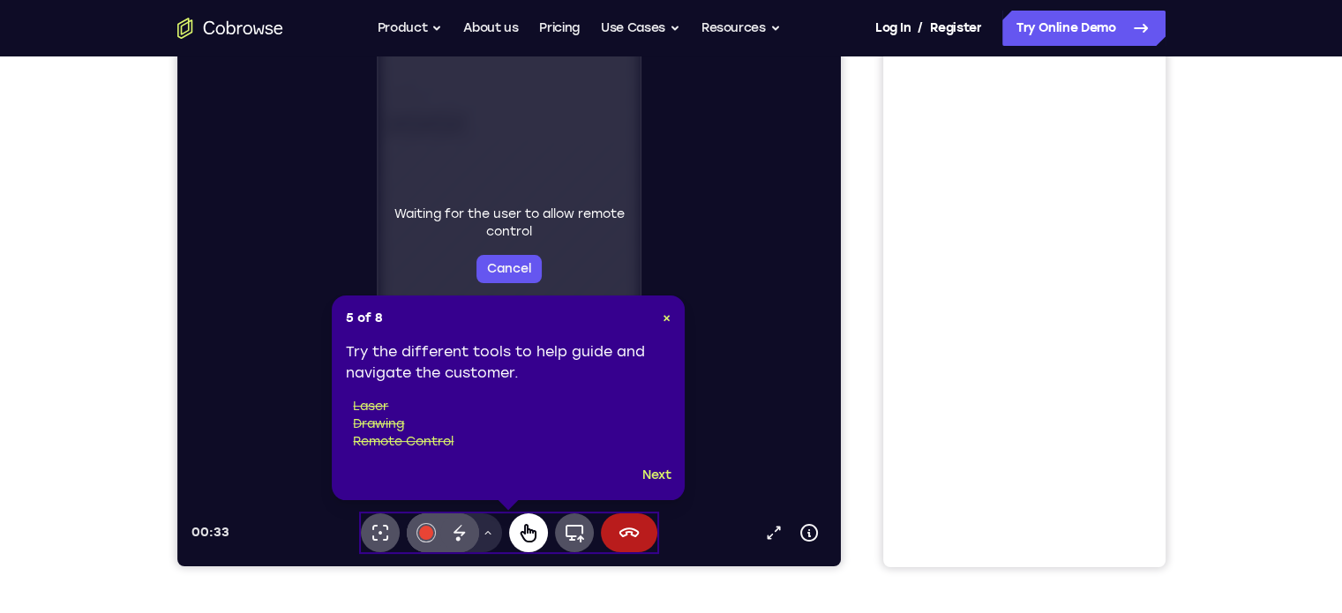
scroll to position [251, 0]
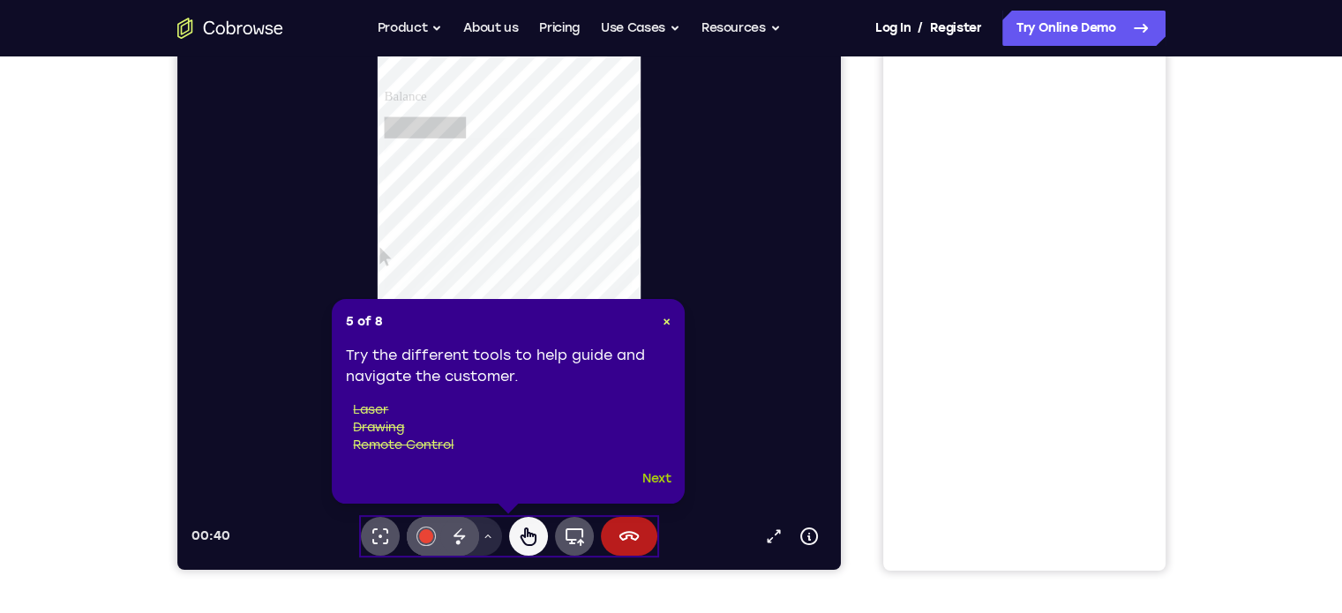
click at [652, 487] on button "Next" at bounding box center [656, 479] width 29 height 21
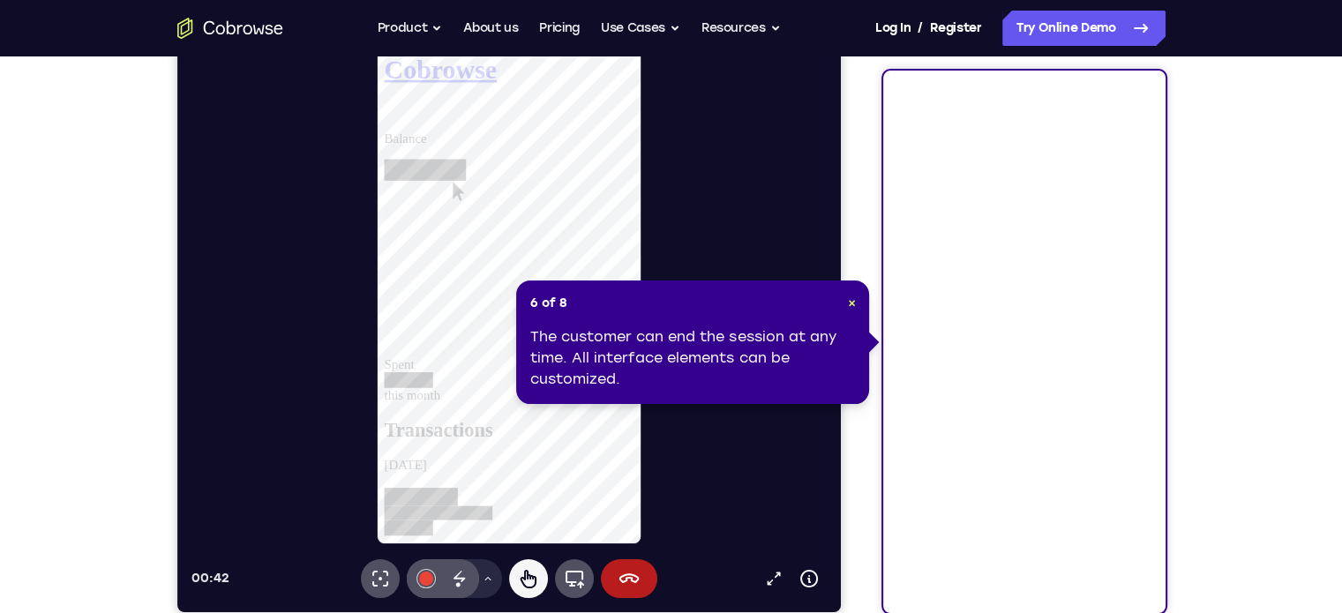
scroll to position [193, 0]
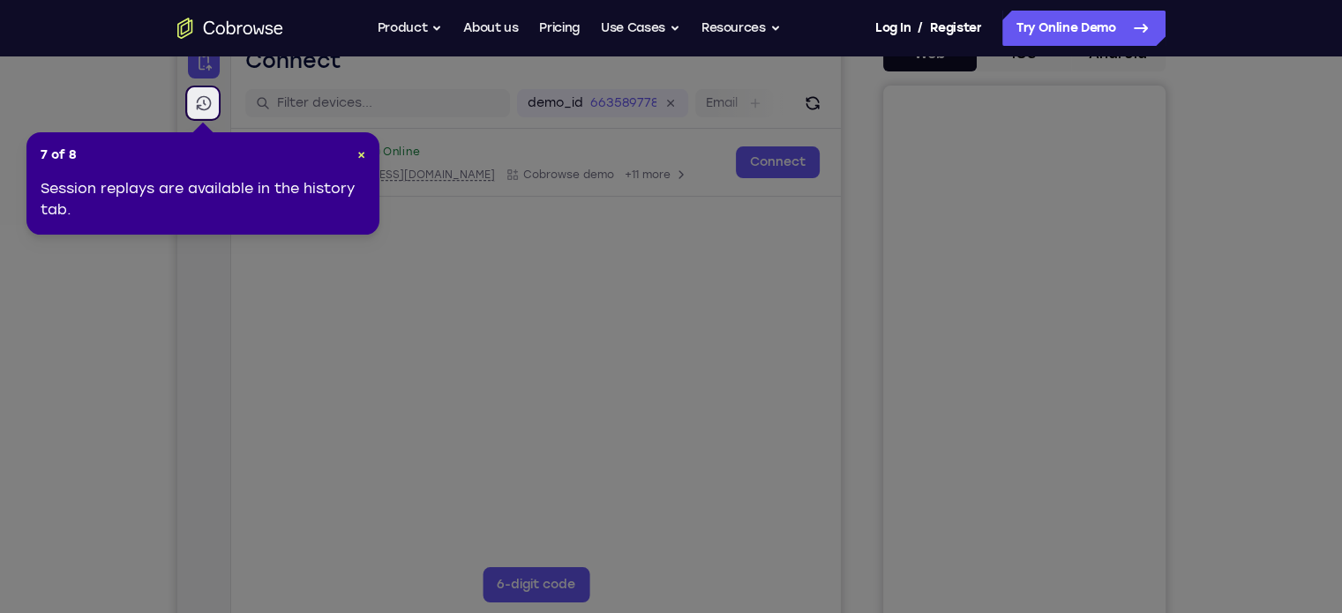
click at [199, 109] on icon at bounding box center [203, 103] width 15 height 15
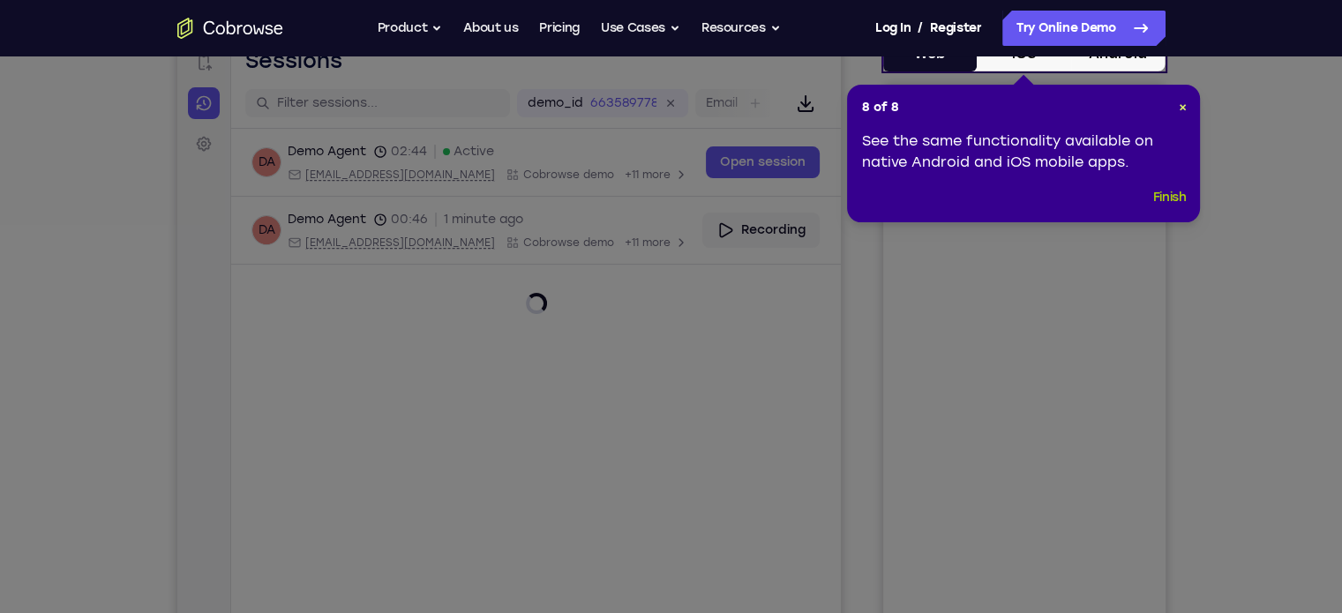
click at [1166, 193] on button "Finish" at bounding box center [1169, 197] width 34 height 21
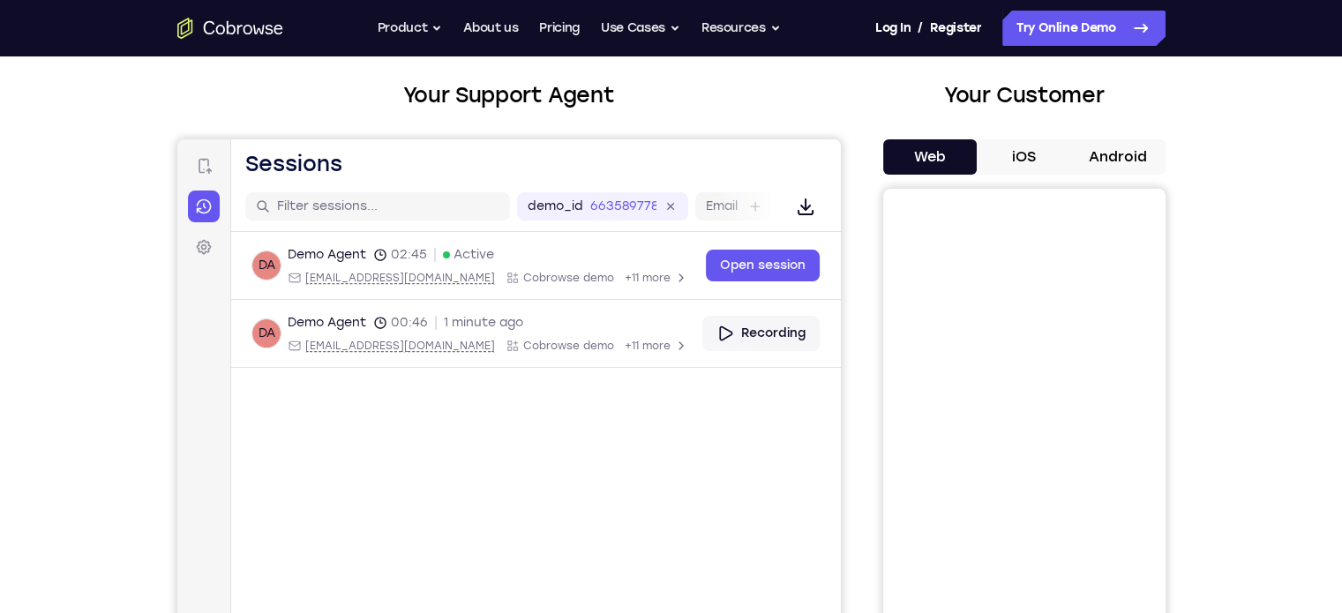
scroll to position [85, 0]
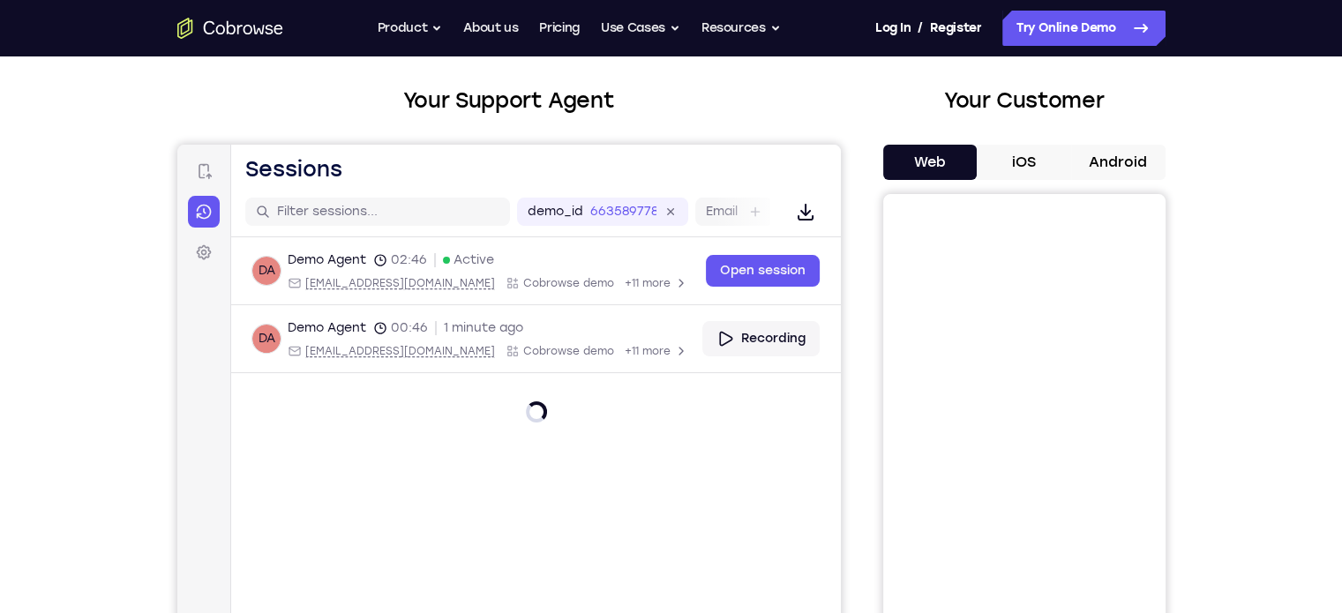
click at [1034, 167] on button "iOS" at bounding box center [1024, 162] width 94 height 35
